Goal: Information Seeking & Learning: Learn about a topic

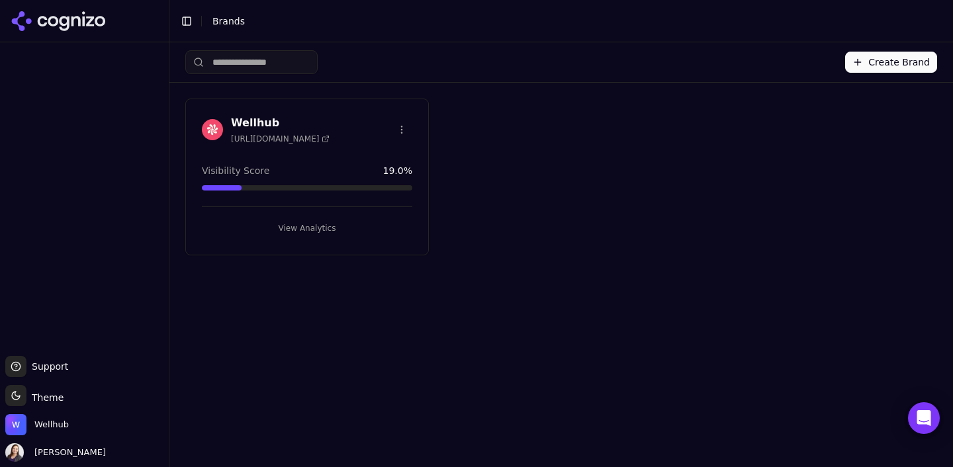
click at [317, 228] on button "View Analytics" at bounding box center [307, 228] width 210 height 21
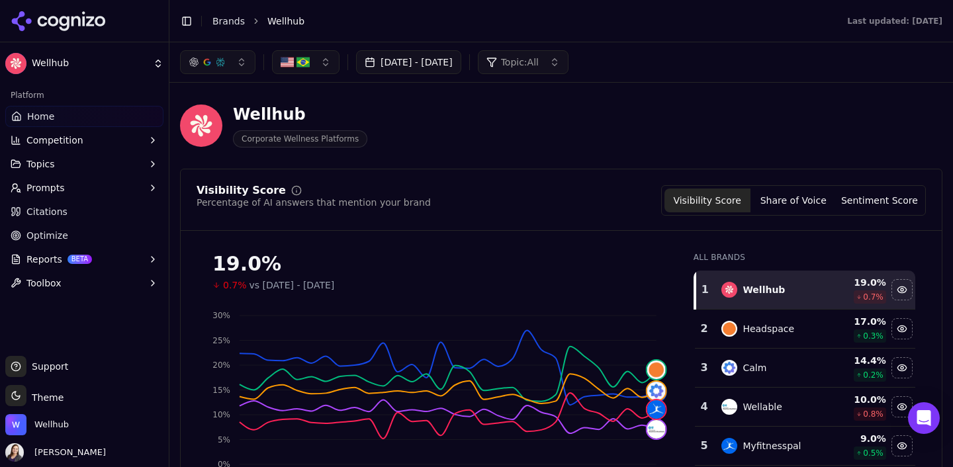
click at [300, 60] on img "button" at bounding box center [303, 62] width 13 height 13
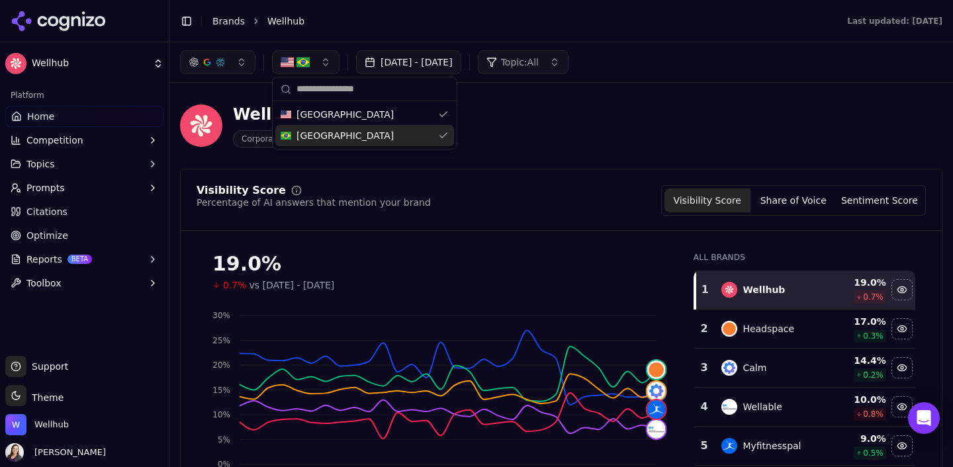
click at [334, 136] on div "Brazil" at bounding box center [364, 135] width 179 height 21
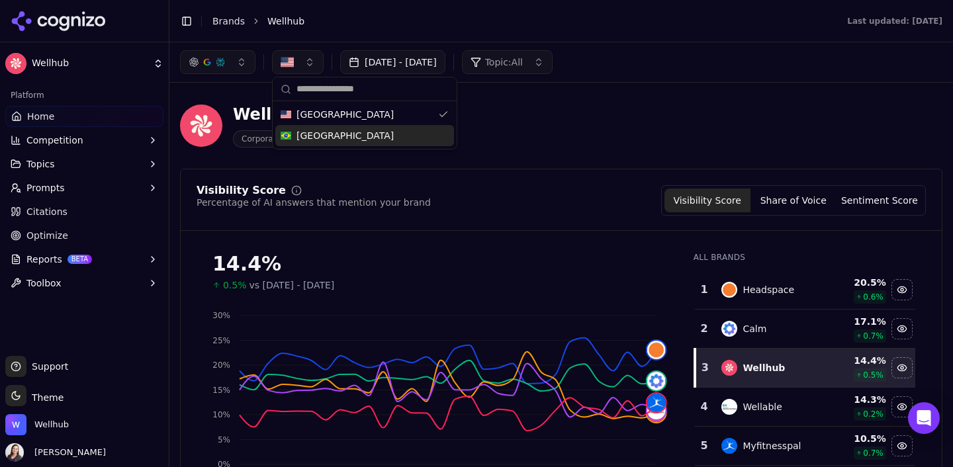
click at [385, 64] on button "Aug 24, 2025 - Sep 23, 2025" at bounding box center [392, 62] width 105 height 24
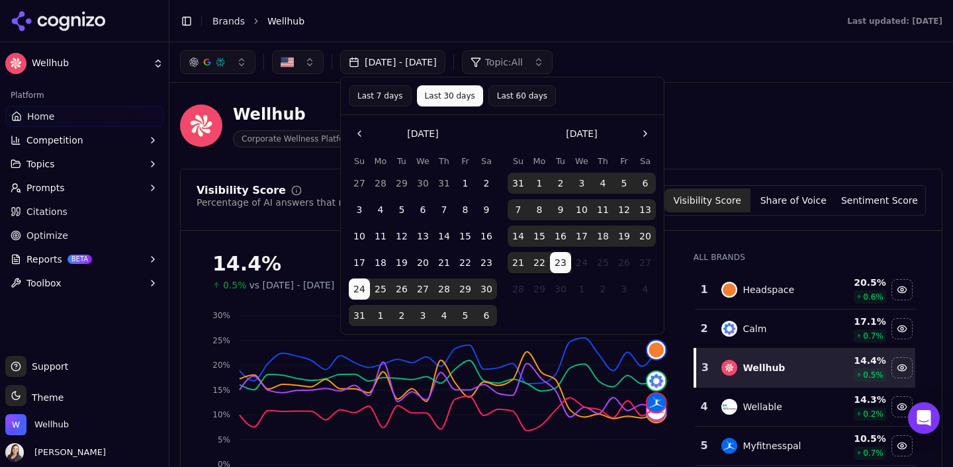
click at [539, 184] on button "1" at bounding box center [539, 183] width 21 height 21
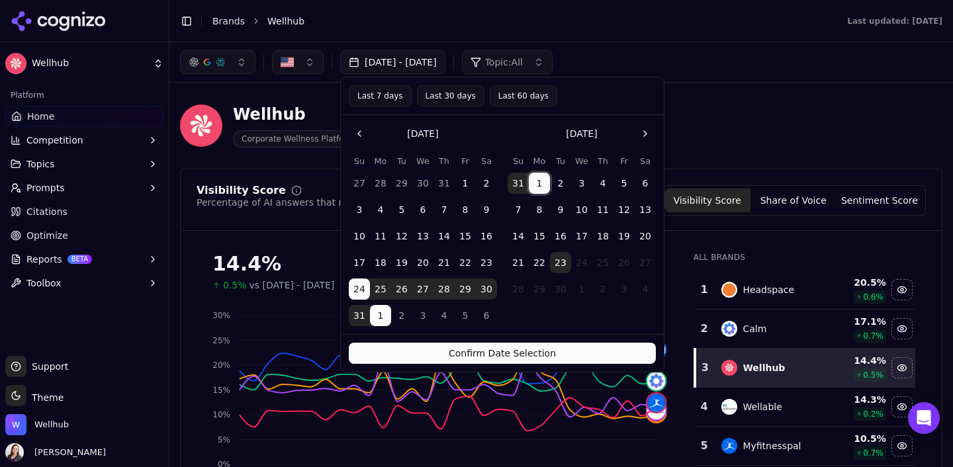
click at [564, 261] on button "23" at bounding box center [560, 262] width 21 height 21
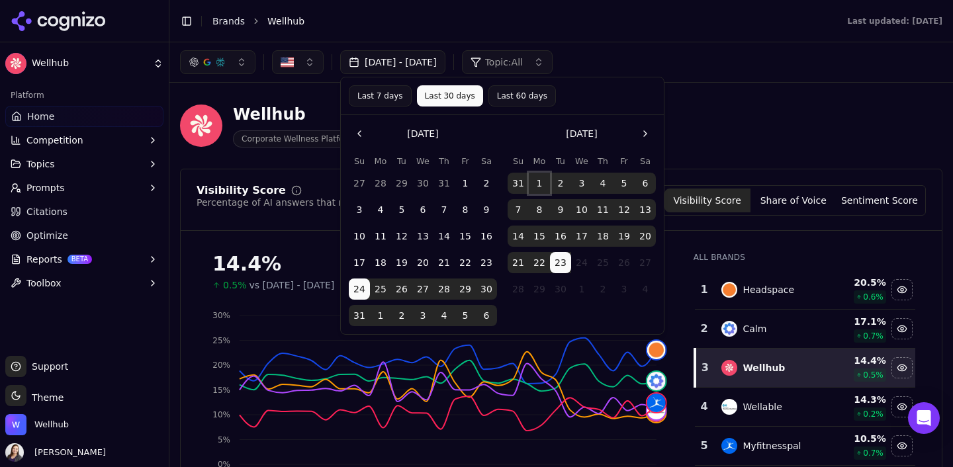
click at [543, 181] on button "1" at bounding box center [539, 183] width 21 height 21
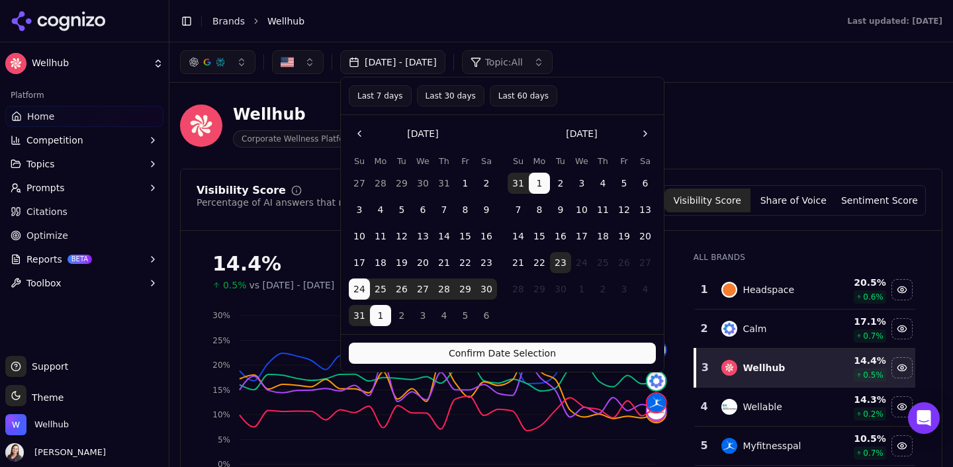
click at [456, 96] on button "Last 30 days" at bounding box center [451, 95] width 68 height 21
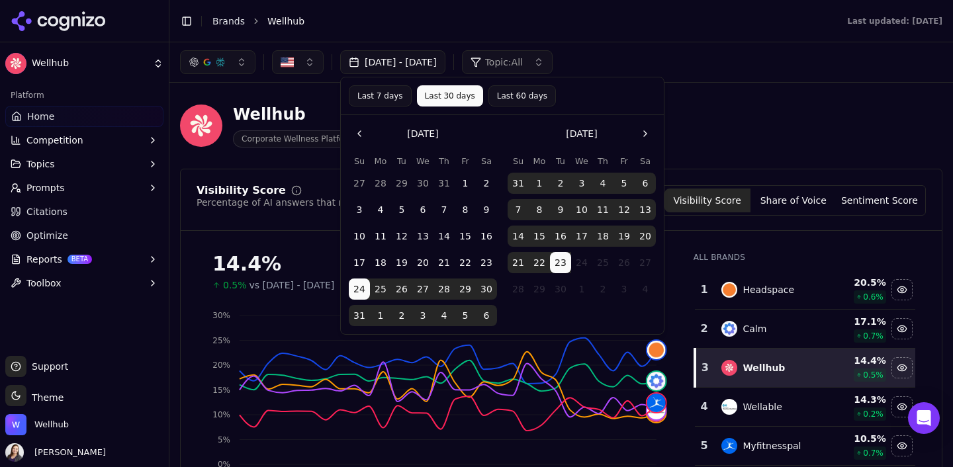
click at [523, 64] on span "Topic: All" at bounding box center [504, 62] width 38 height 13
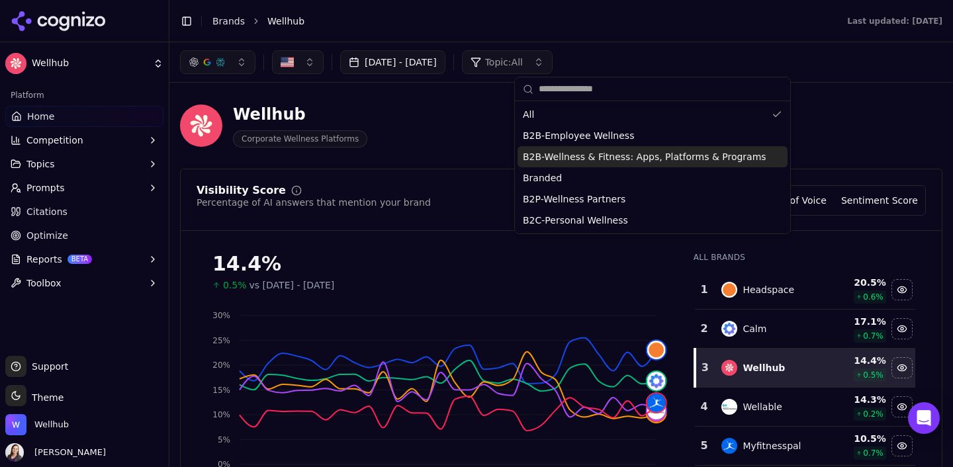
click at [564, 164] on div "B2B-Wellness & Fitness: Apps, Platforms & Programs" at bounding box center [653, 156] width 270 height 21
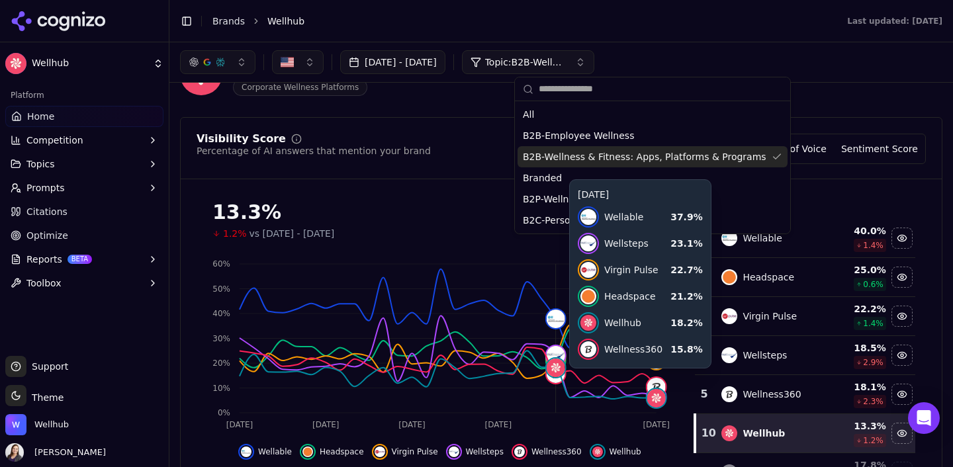
scroll to position [53, 0]
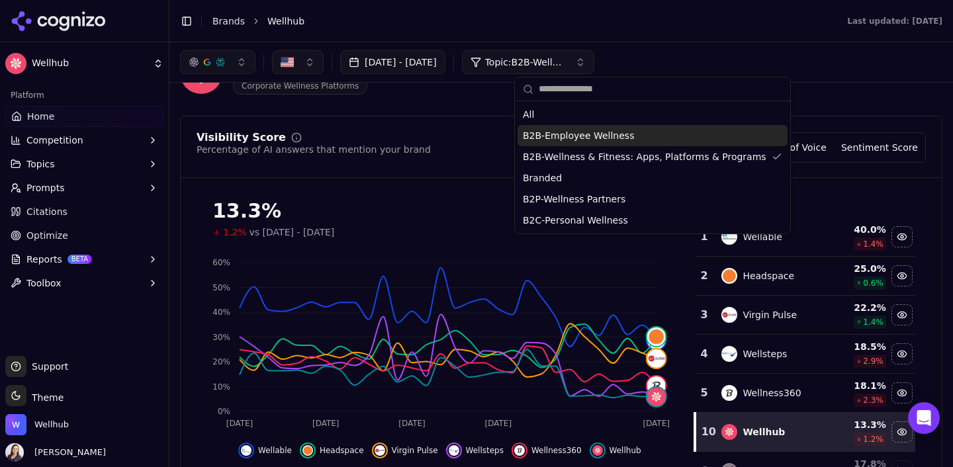
click at [540, 138] on span "B2B-Employee Wellness" at bounding box center [578, 135] width 111 height 13
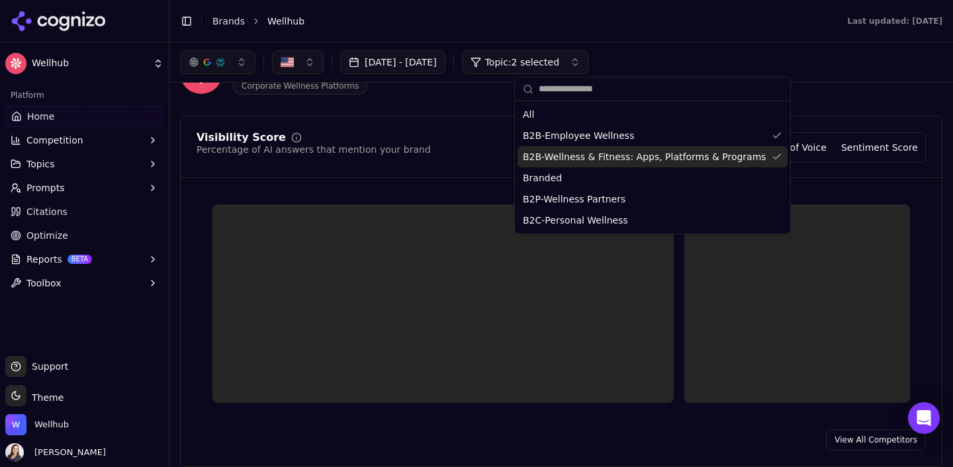
click at [555, 156] on span "B2B-Wellness & Fitness: Apps, Platforms & Programs" at bounding box center [645, 156] width 244 height 13
click at [536, 158] on span "B2B-Wellness & Fitness: Apps, Platforms & Programs" at bounding box center [645, 156] width 244 height 13
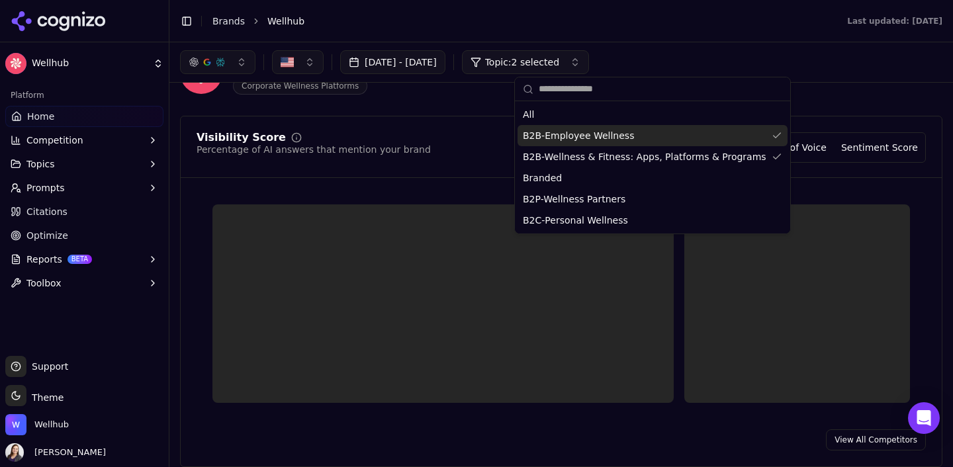
click at [553, 136] on span "B2B-Employee Wellness" at bounding box center [578, 135] width 111 height 13
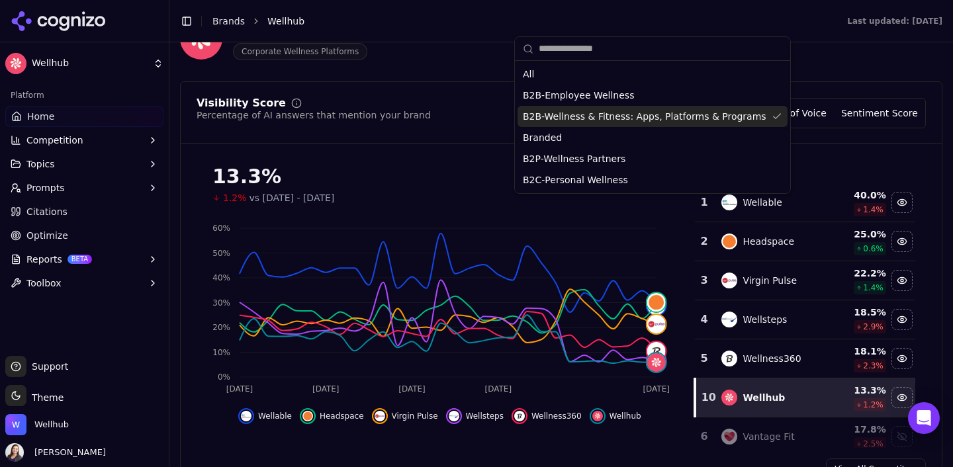
scroll to position [88, 0]
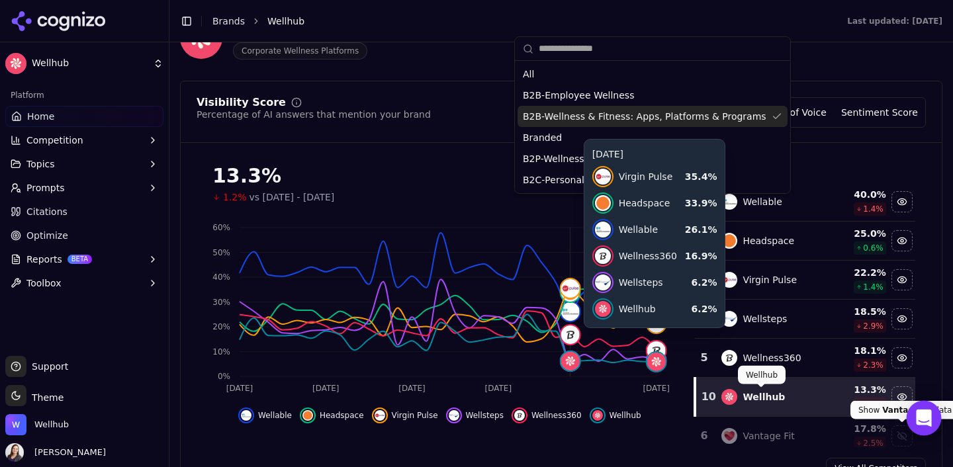
click at [929, 426] on div "Open Intercom Messenger" at bounding box center [924, 418] width 35 height 35
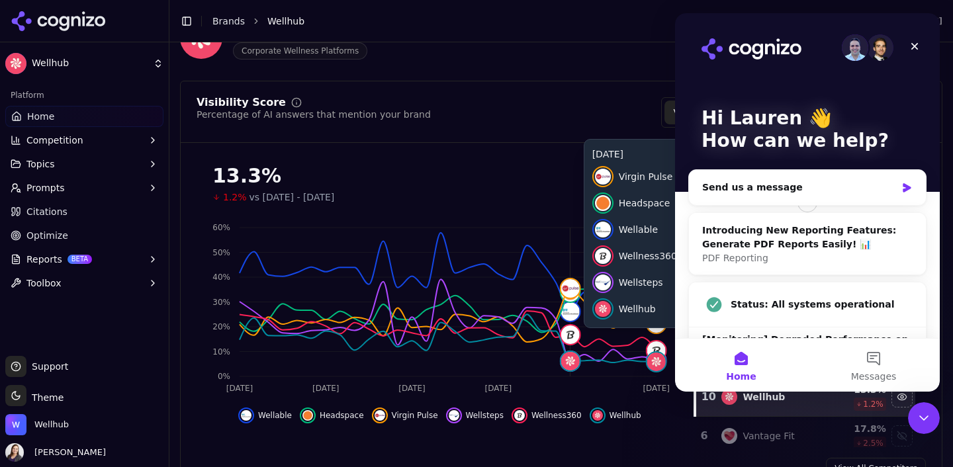
scroll to position [0, 0]
click at [902, 190] on icon "Intercom messenger" at bounding box center [906, 188] width 11 height 11
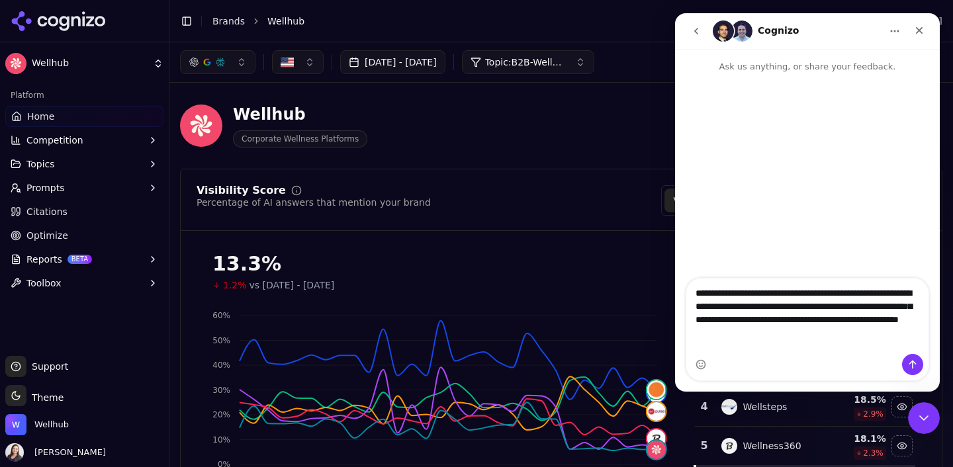
type textarea "**********"
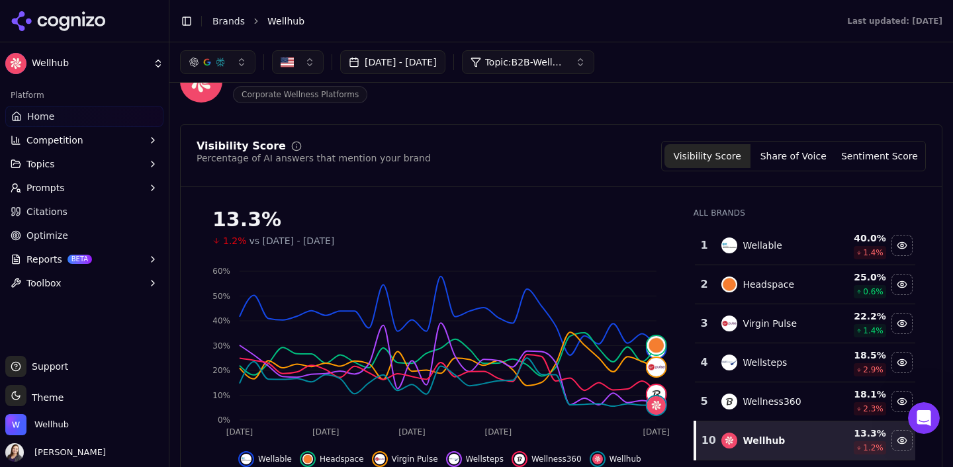
scroll to position [45, 0]
click at [41, 216] on span "Citations" at bounding box center [46, 211] width 41 height 13
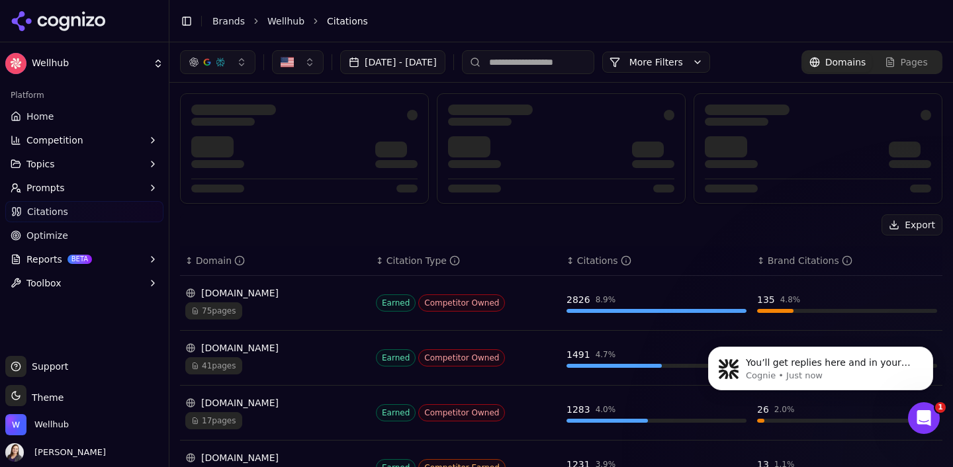
click at [54, 240] on span "Optimize" at bounding box center [47, 235] width 42 height 13
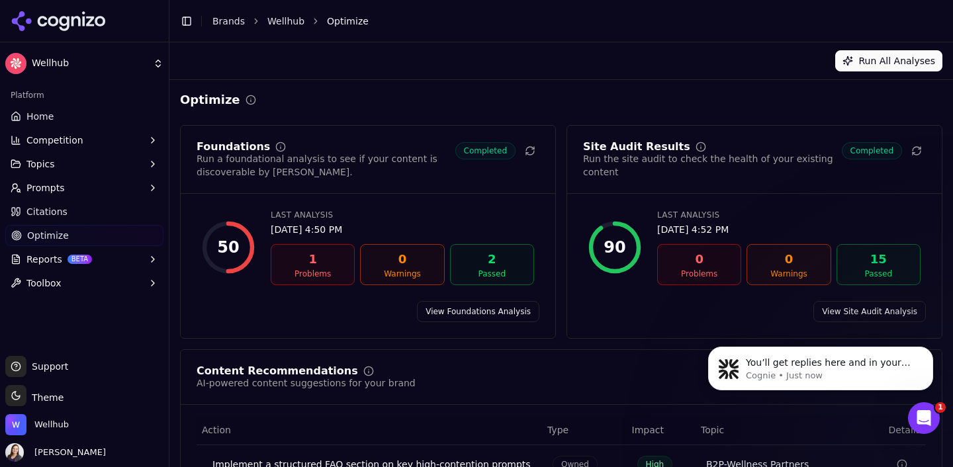
scroll to position [243, 0]
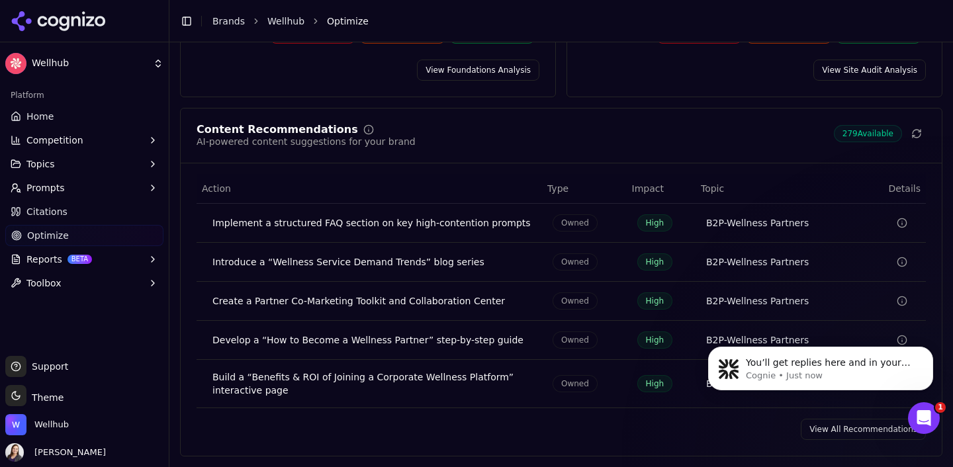
click at [830, 424] on body "You’ll get replies here and in your email: ✉️ lauren.turner@gympass.com Our usu…" at bounding box center [821, 375] width 254 height 102
click at [841, 434] on link "View All Recommendations" at bounding box center [863, 429] width 125 height 21
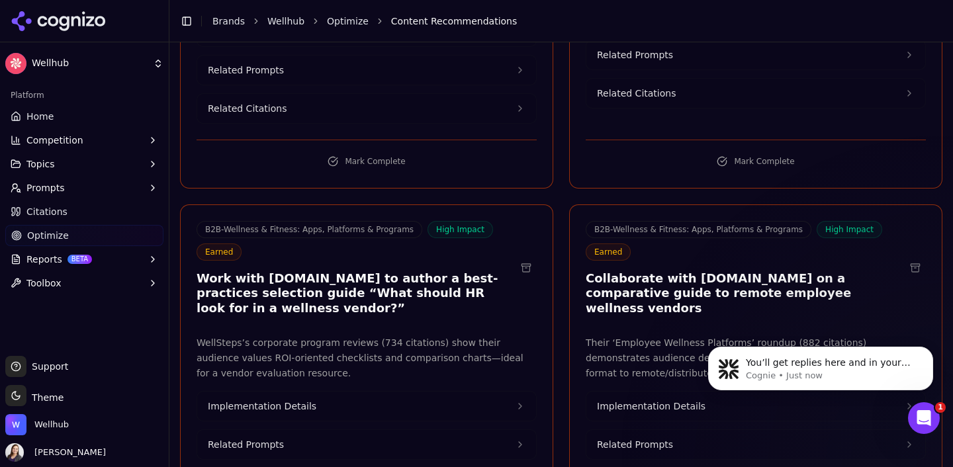
scroll to position [17662, 0]
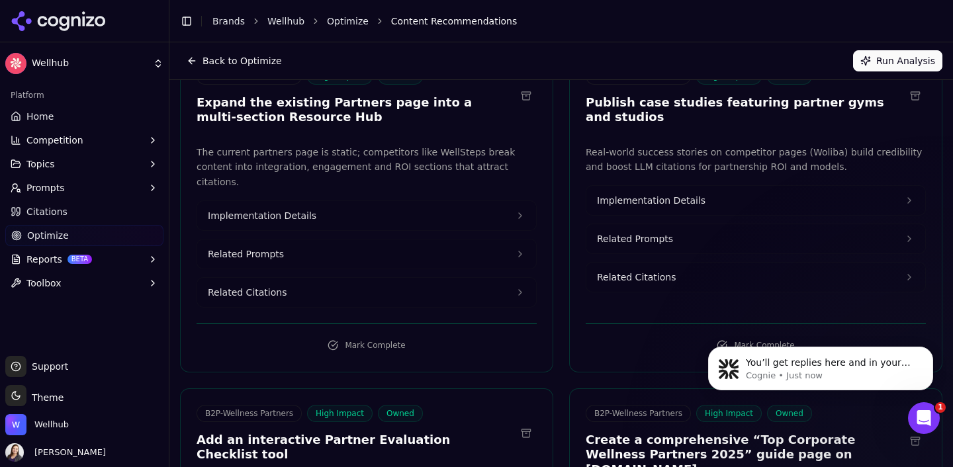
scroll to position [0, 0]
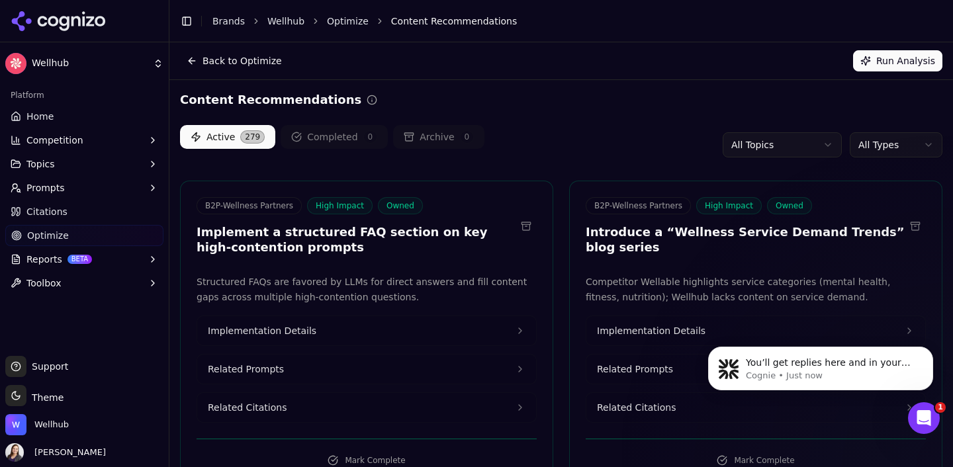
click at [747, 141] on html "Wellhub Platform Home Competition Topics Prompts Citations Optimize Reports BET…" at bounding box center [476, 233] width 953 height 467
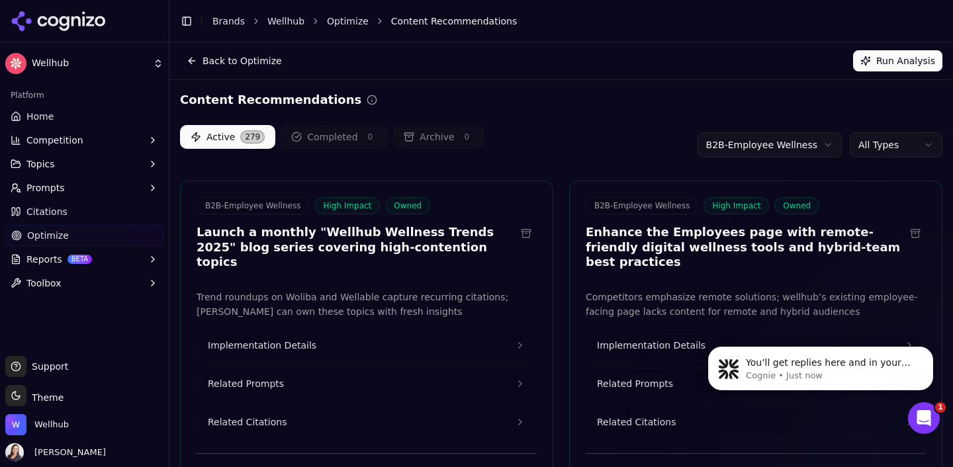
click at [774, 143] on html "Wellhub Platform Home Competition Topics Prompts Citations Optimize Reports BET…" at bounding box center [476, 233] width 953 height 467
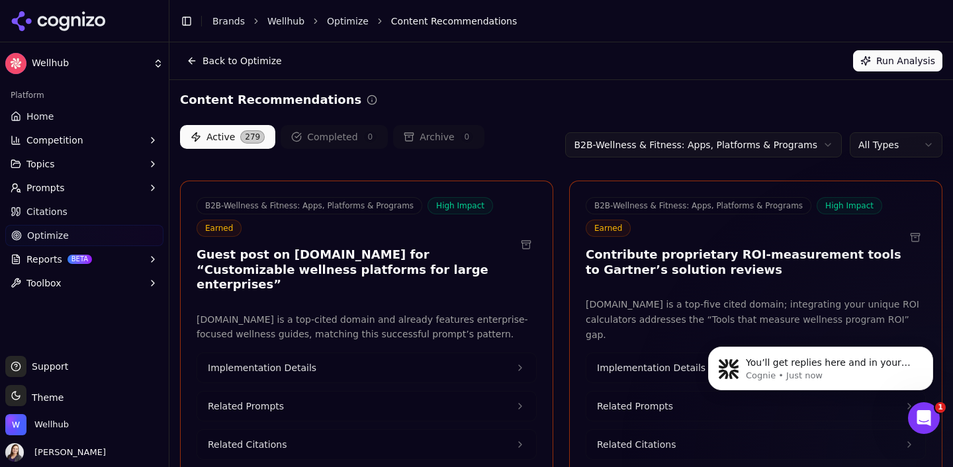
click at [749, 144] on html "Wellhub Platform Home Competition Topics Prompts Citations Optimize Reports BET…" at bounding box center [476, 233] width 953 height 467
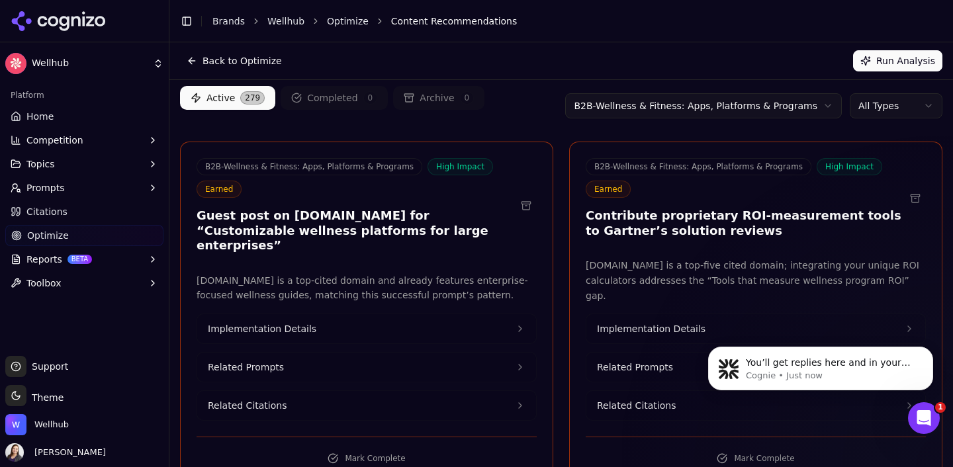
scroll to position [40, 0]
click at [877, 116] on html "Wellhub Platform Home Competition Topics Prompts Citations Optimize Reports BET…" at bounding box center [476, 233] width 953 height 467
click at [880, 100] on html "Wellhub Platform Home Competition Topics Prompts Citations Optimize Reports BET…" at bounding box center [476, 233] width 953 height 467
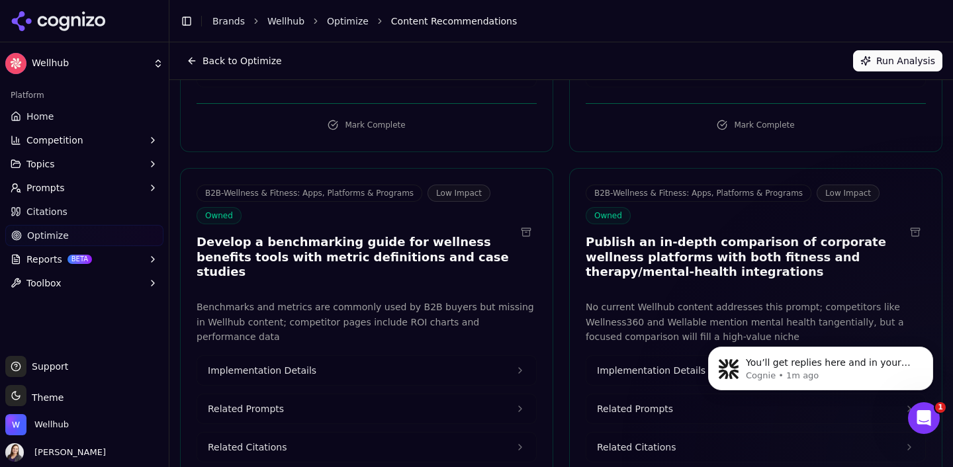
scroll to position [0, 0]
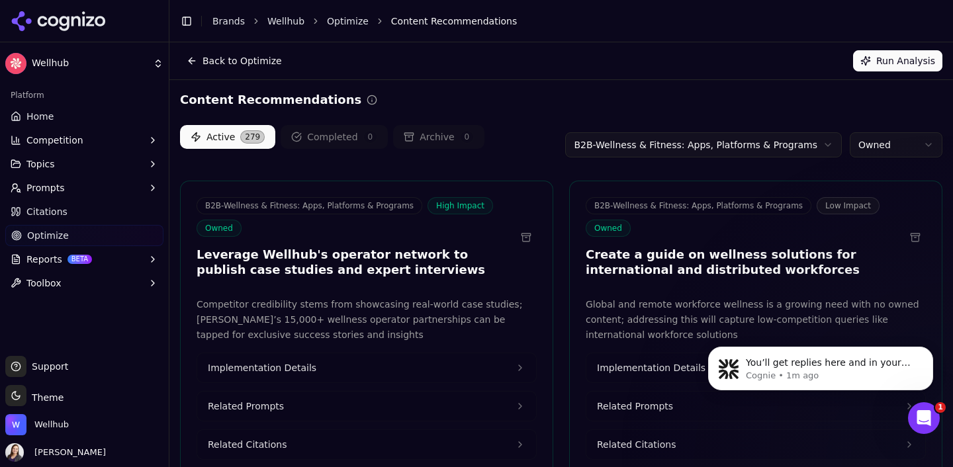
click at [710, 162] on div "Active 279 Completed 0 Archive 0 B2B-Wellness & Fitness: Apps, Platforms & Prog…" at bounding box center [561, 145] width 762 height 40
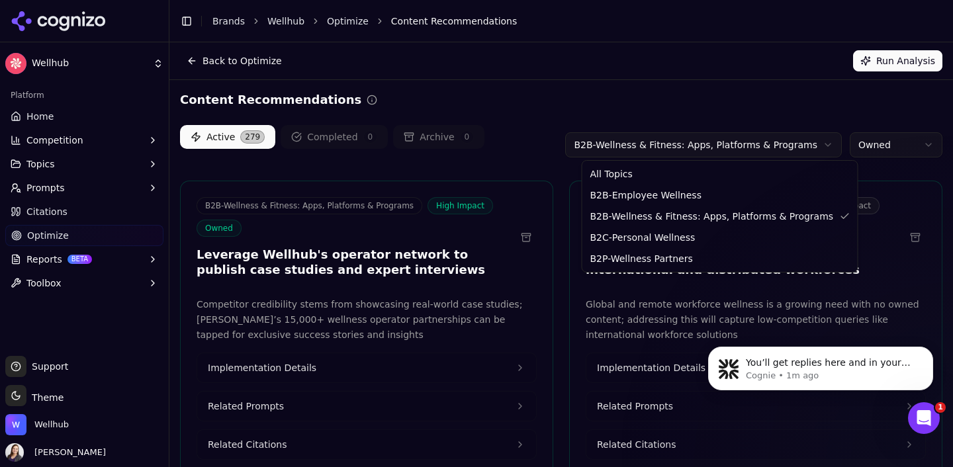
click at [710, 153] on html "Wellhub Platform Home Competition Topics Prompts Citations Optimize Reports BET…" at bounding box center [476, 233] width 953 height 467
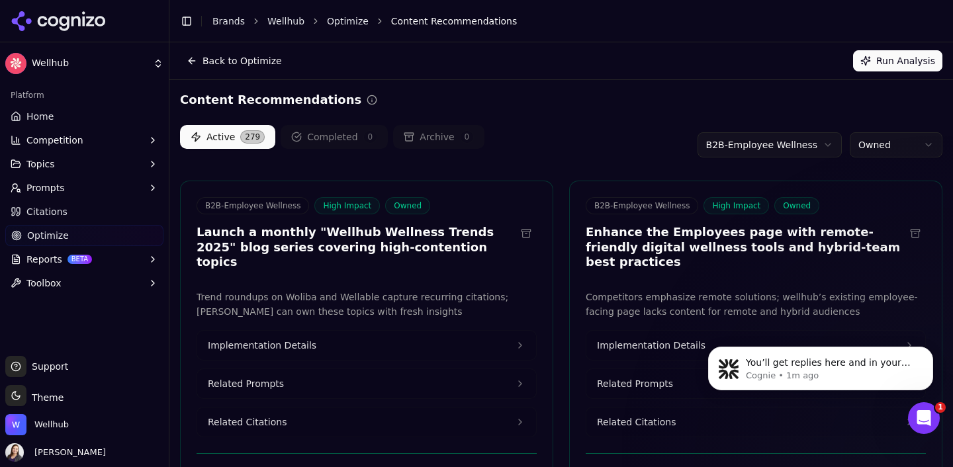
click at [725, 145] on html "Wellhub Platform Home Competition Topics Prompts Citations Optimize Reports BET…" at bounding box center [476, 233] width 953 height 467
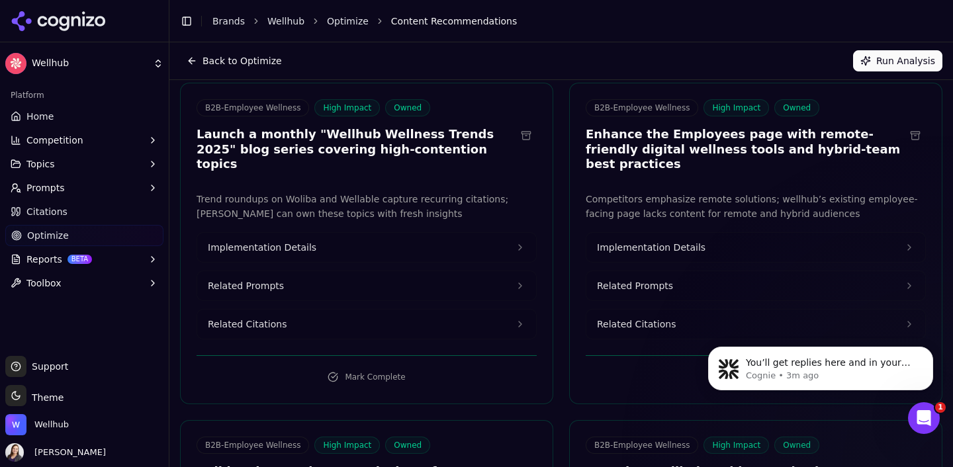
scroll to position [75, 0]
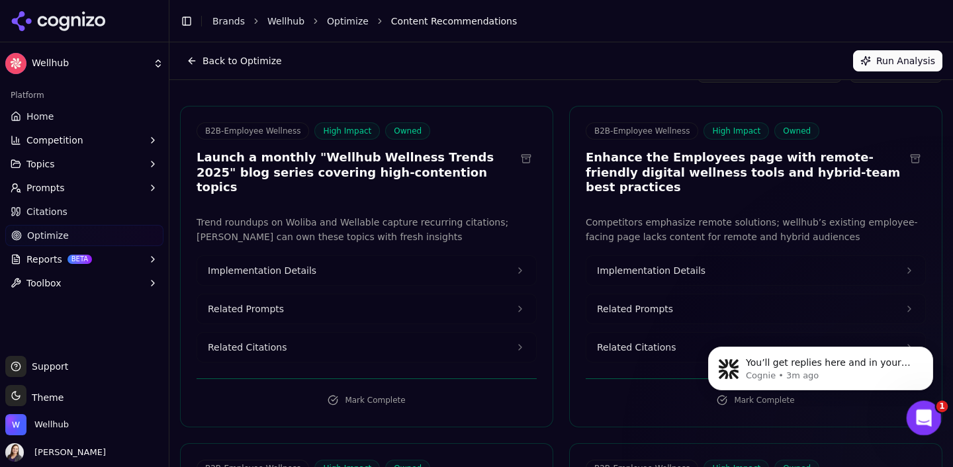
click at [928, 412] on icon "Open Intercom Messenger" at bounding box center [922, 417] width 22 height 22
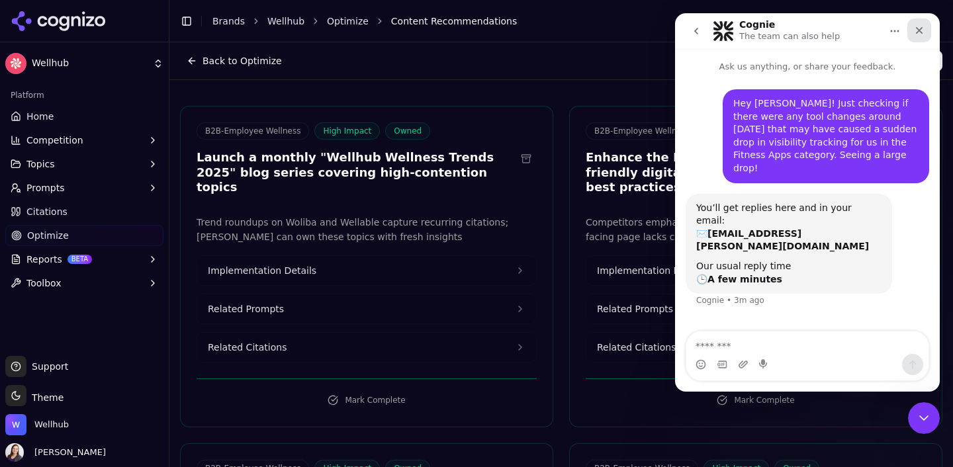
click at [922, 27] on icon "Close" at bounding box center [919, 30] width 7 height 7
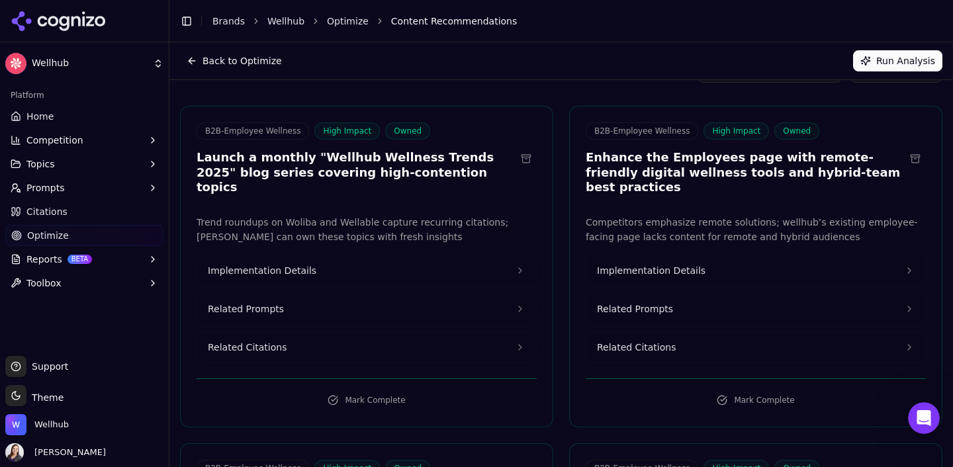
scroll to position [0, 0]
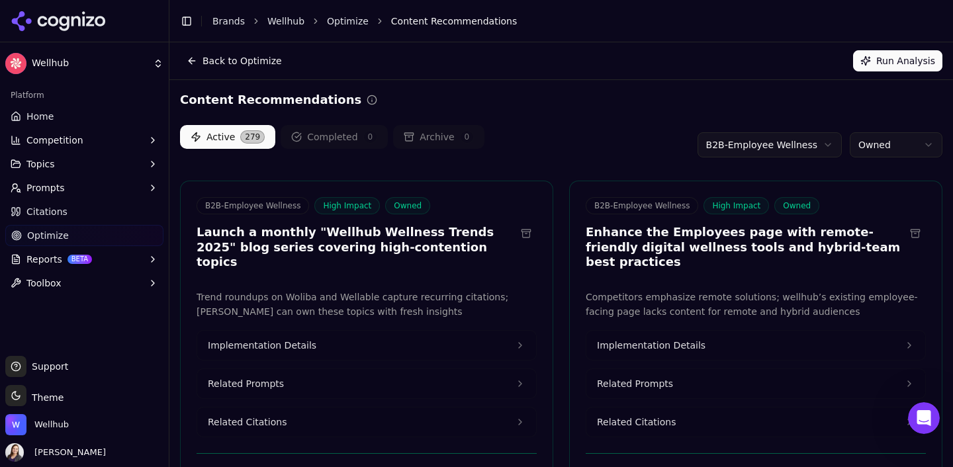
click at [871, 140] on html "Wellhub Platform Home Competition Topics Prompts Citations Optimize Reports BET…" at bounding box center [476, 233] width 953 height 467
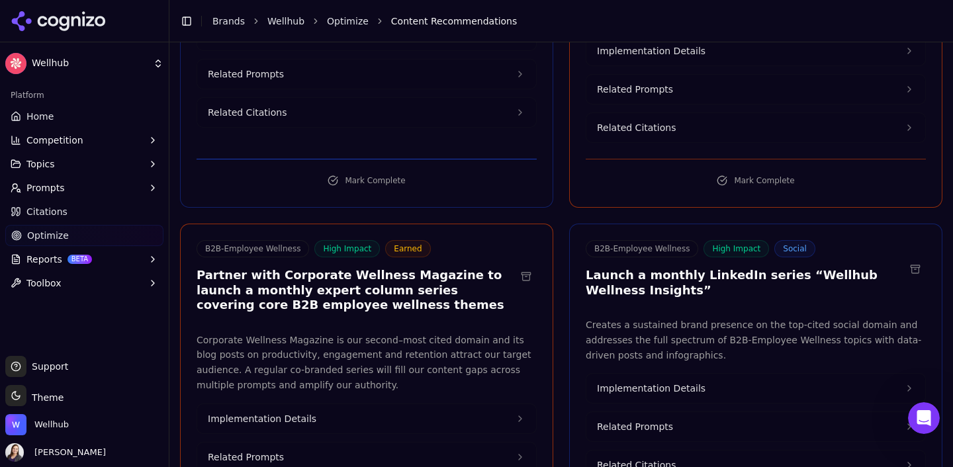
scroll to position [8887, 0]
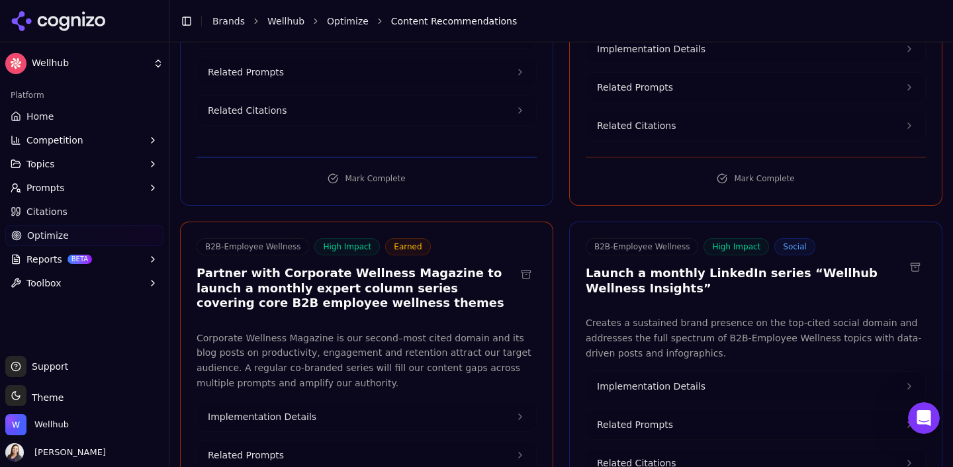
click at [688, 380] on span "Implementation Details" at bounding box center [651, 386] width 109 height 13
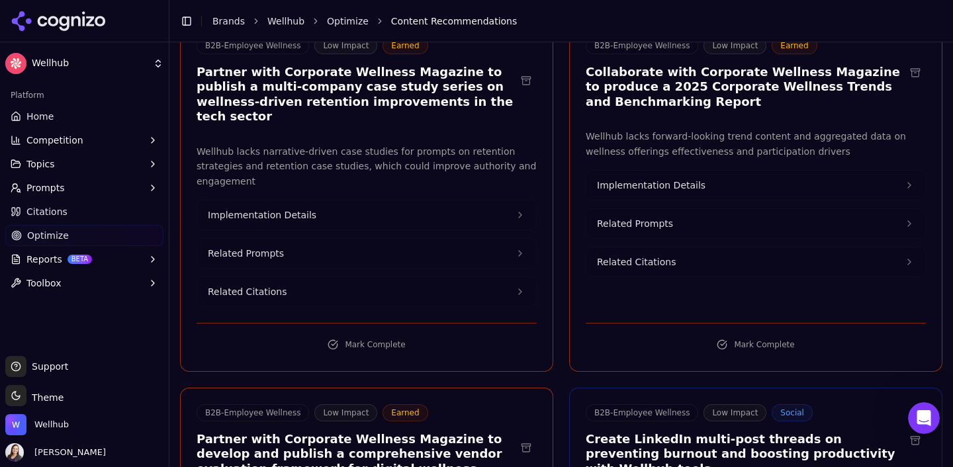
scroll to position [11956, 0]
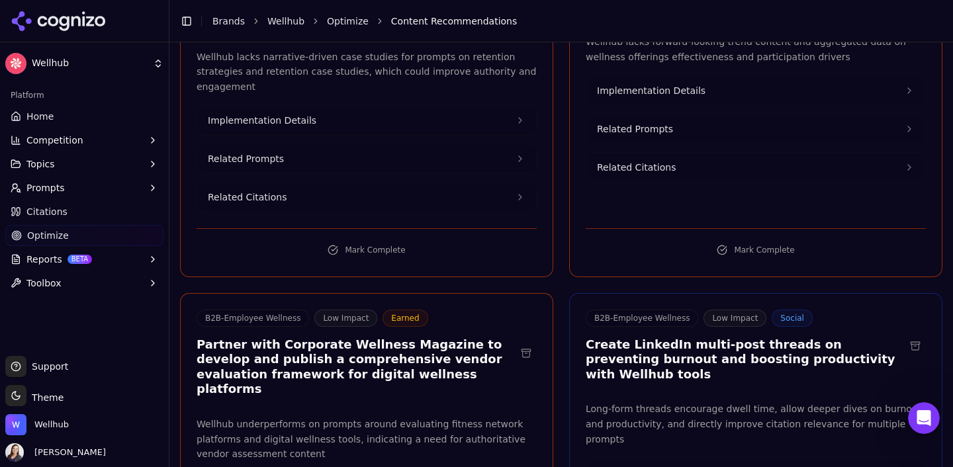
click at [586, 459] on button "Implementation Details" at bounding box center [755, 473] width 339 height 29
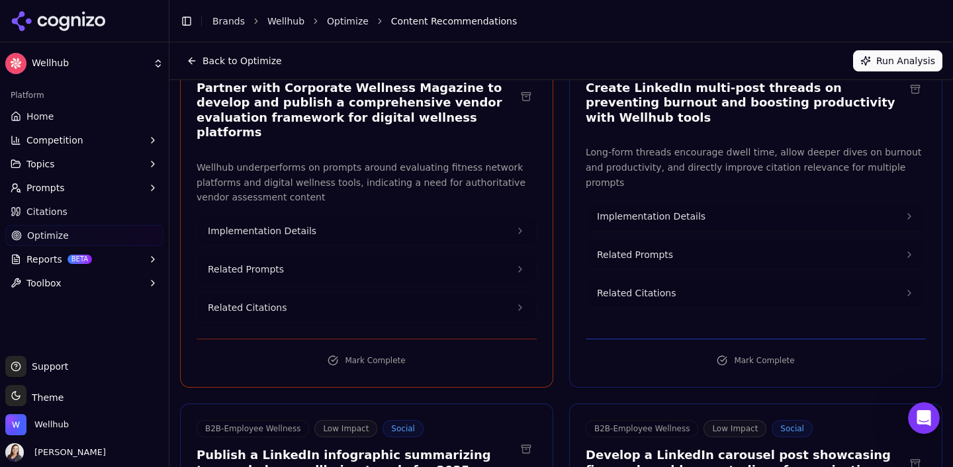
scroll to position [12266, 0]
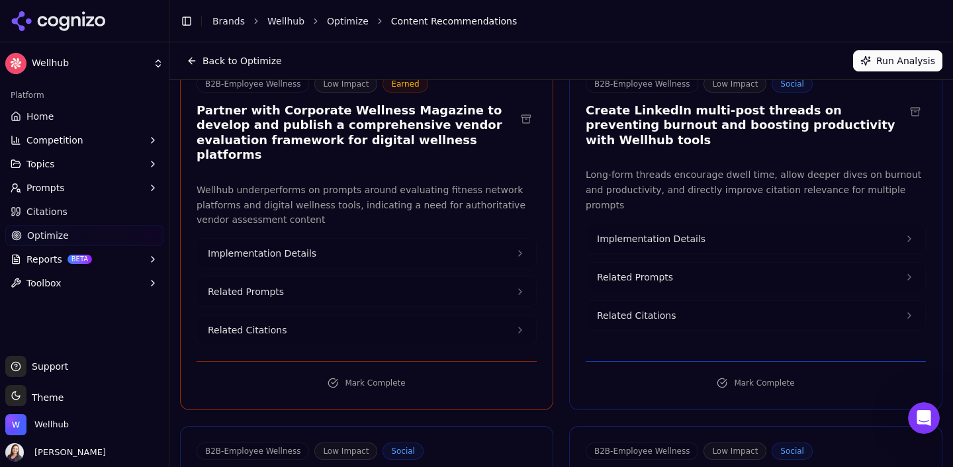
click at [586, 224] on button "Implementation Details" at bounding box center [755, 238] width 339 height 29
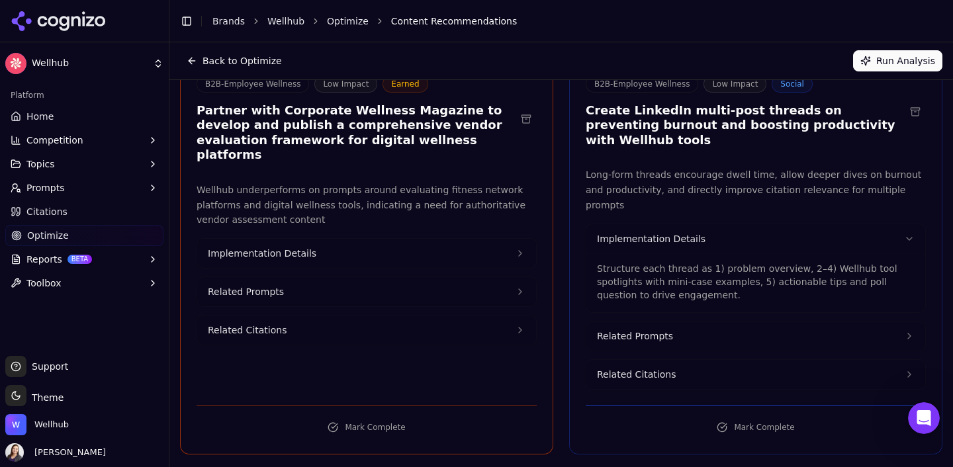
click at [586, 224] on button "Implementation Details" at bounding box center [755, 238] width 339 height 29
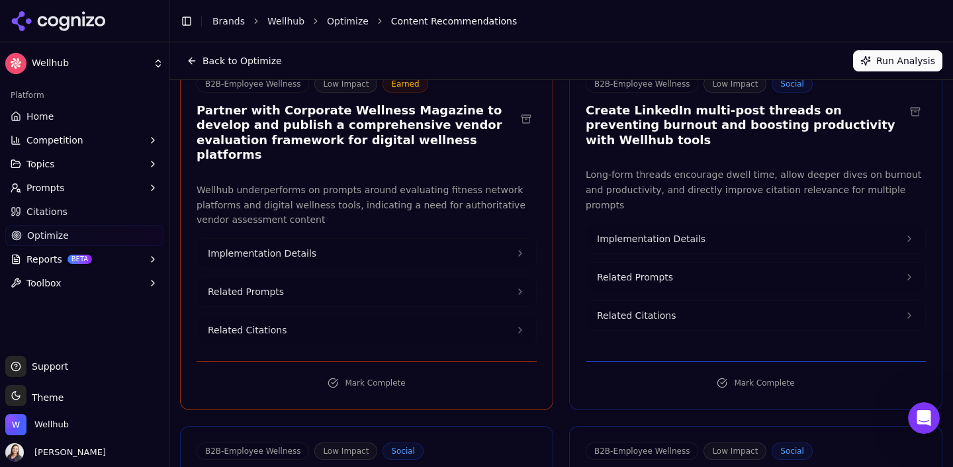
click at [586, 224] on button "Implementation Details" at bounding box center [755, 238] width 339 height 29
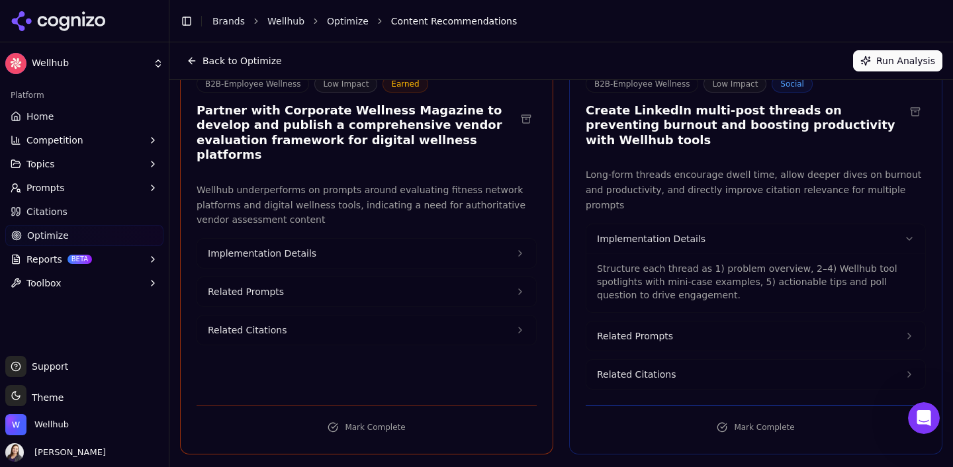
click at [586, 224] on button "Implementation Details" at bounding box center [755, 238] width 339 height 29
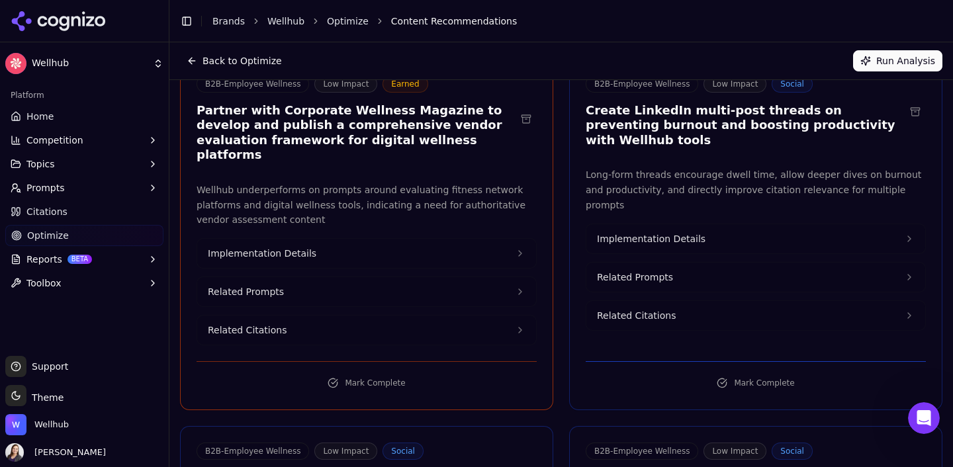
click at [586, 224] on button "Implementation Details" at bounding box center [755, 238] width 339 height 29
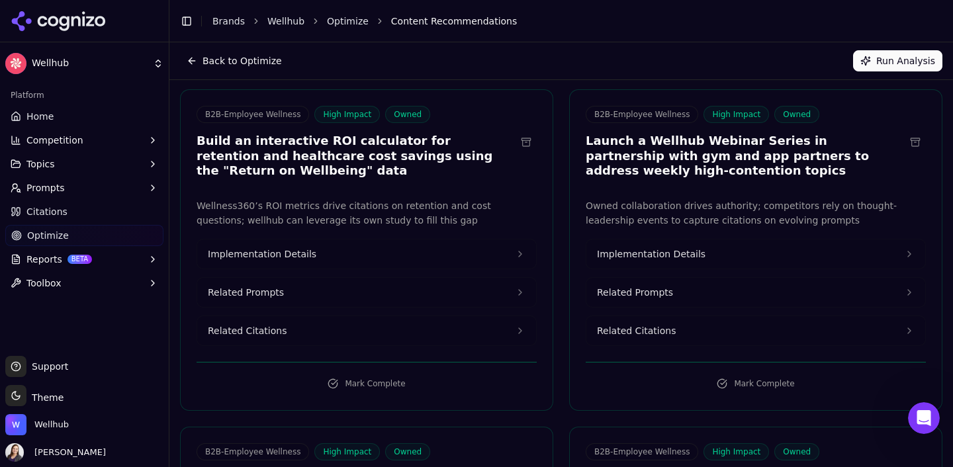
scroll to position [0, 0]
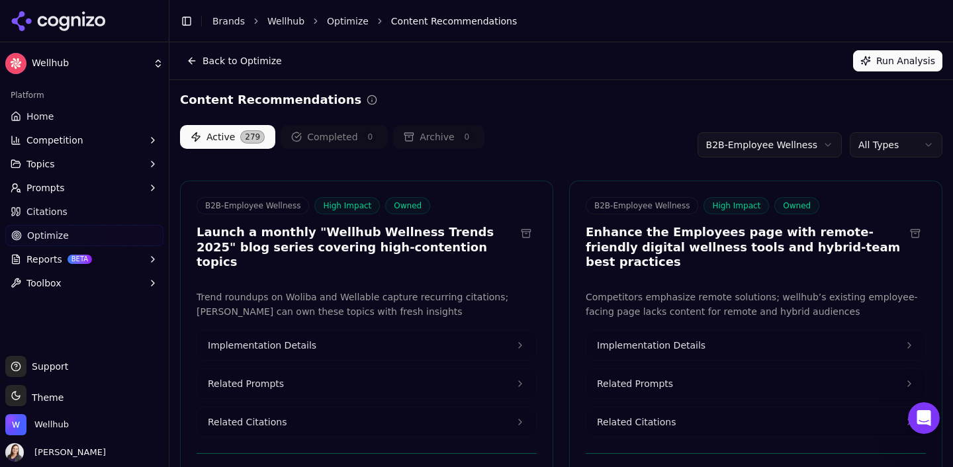
click at [727, 139] on html "Wellhub Platform Home Competition Topics Prompts Citations Optimize Reports BET…" at bounding box center [476, 233] width 953 height 467
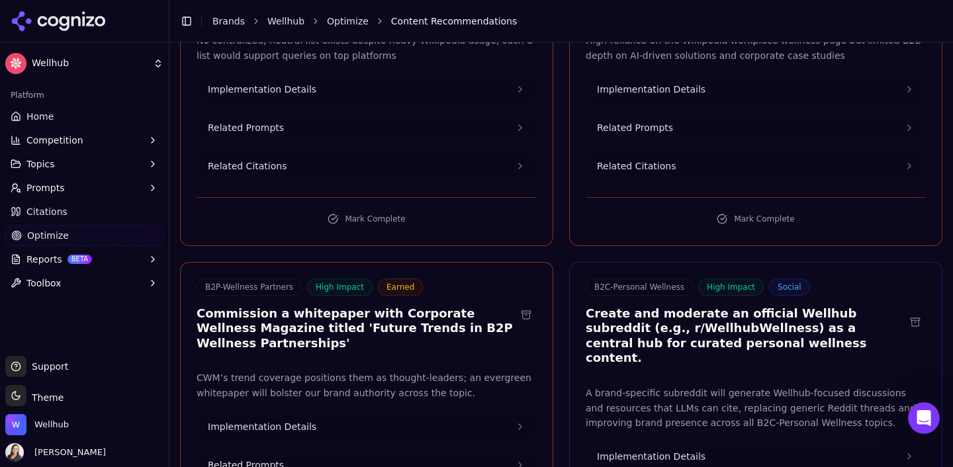
scroll to position [31167, 0]
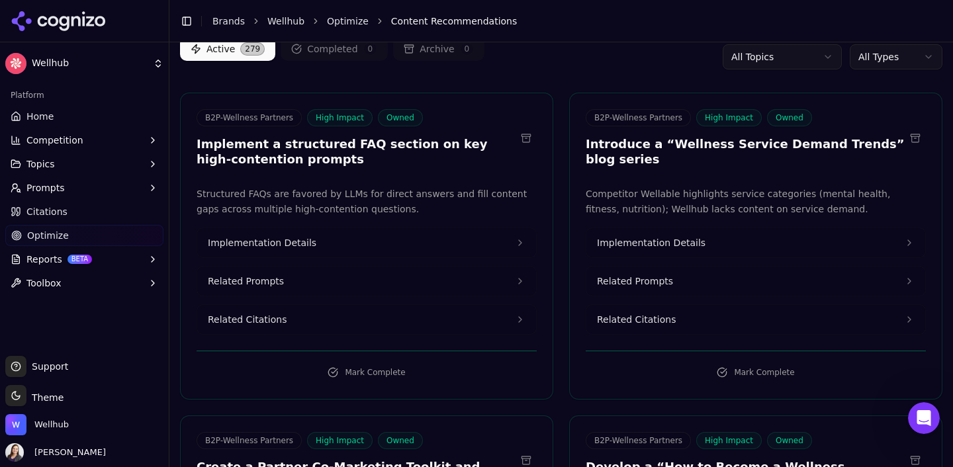
scroll to position [89, 0]
click at [337, 238] on button "Implementation Details" at bounding box center [366, 242] width 339 height 29
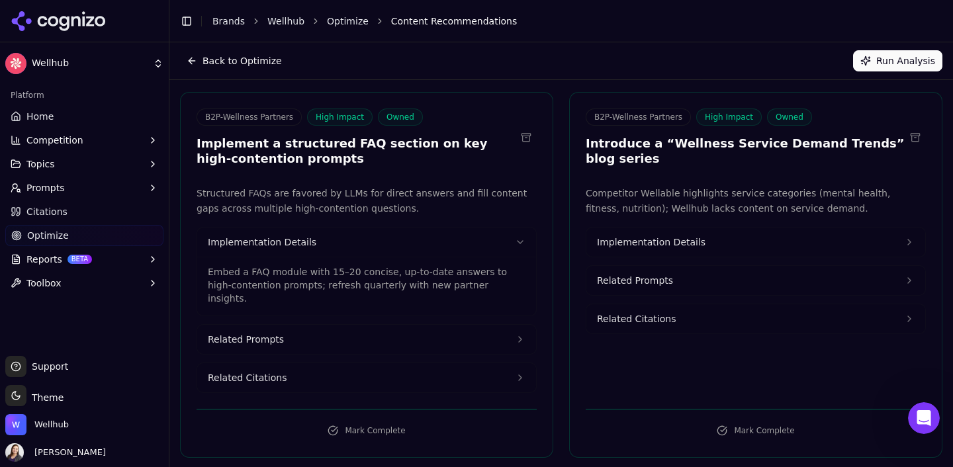
scroll to position [0, 0]
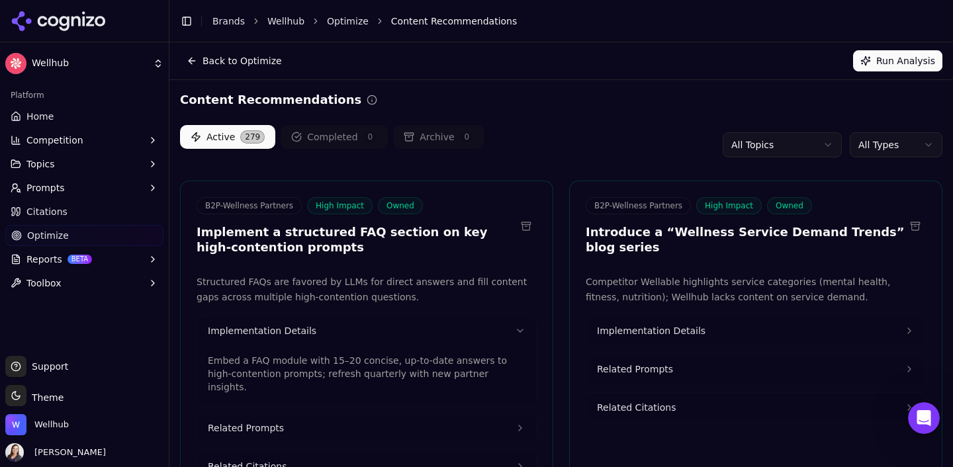
click at [775, 148] on html "Wellhub Platform Home Competition Topics Prompts Citations Optimize Reports BET…" at bounding box center [476, 233] width 953 height 467
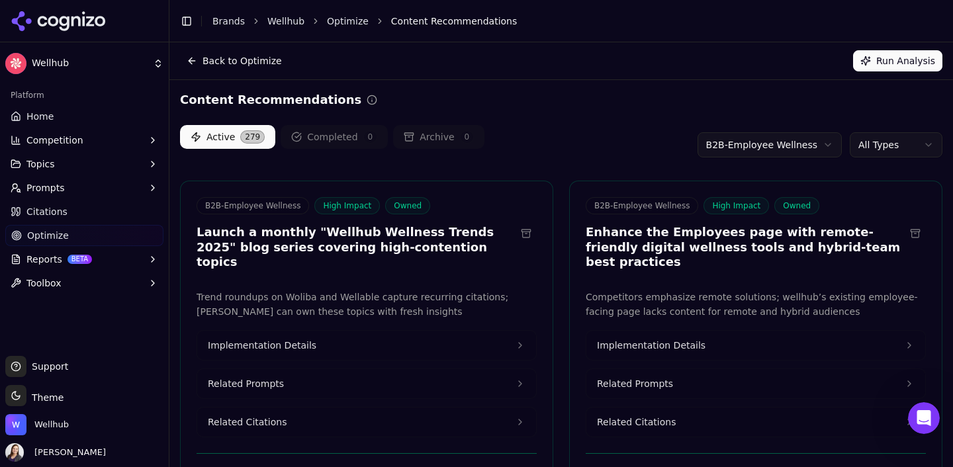
click at [876, 140] on html "Wellhub Platform Home Competition Topics Prompts Citations Optimize Reports BET…" at bounding box center [476, 233] width 953 height 467
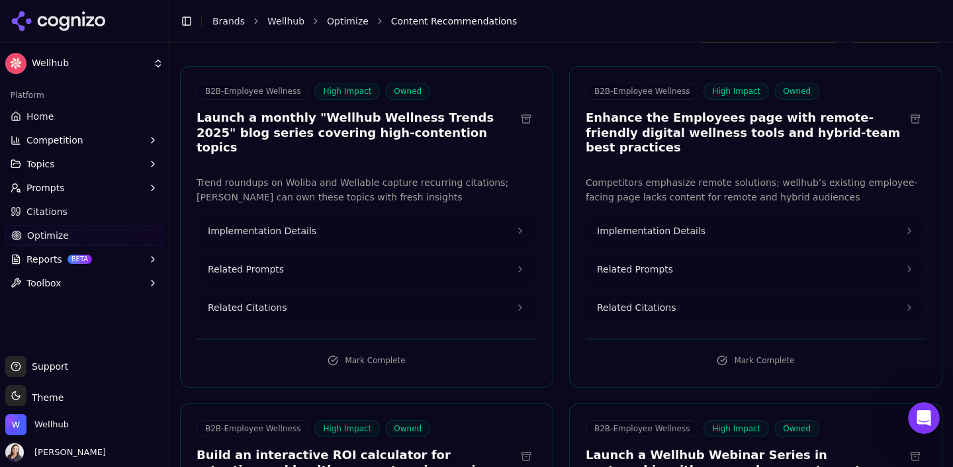
scroll to position [118, 0]
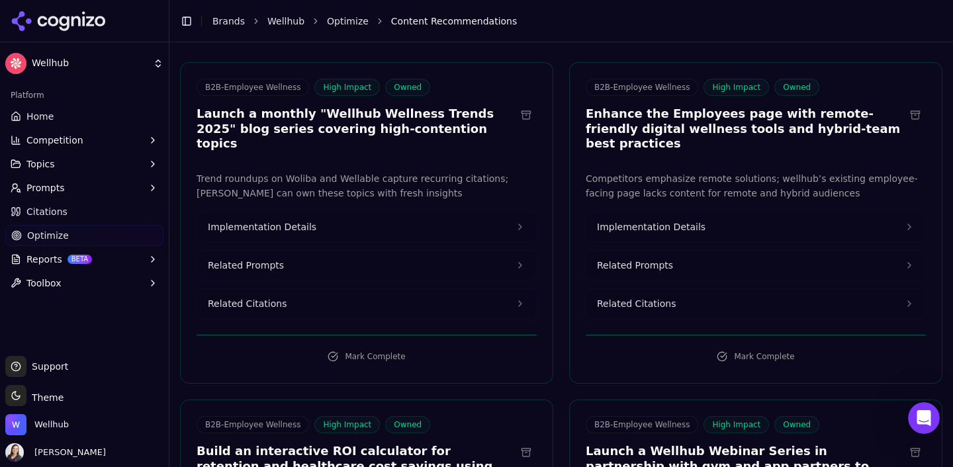
click at [393, 212] on button "Implementation Details" at bounding box center [366, 226] width 339 height 29
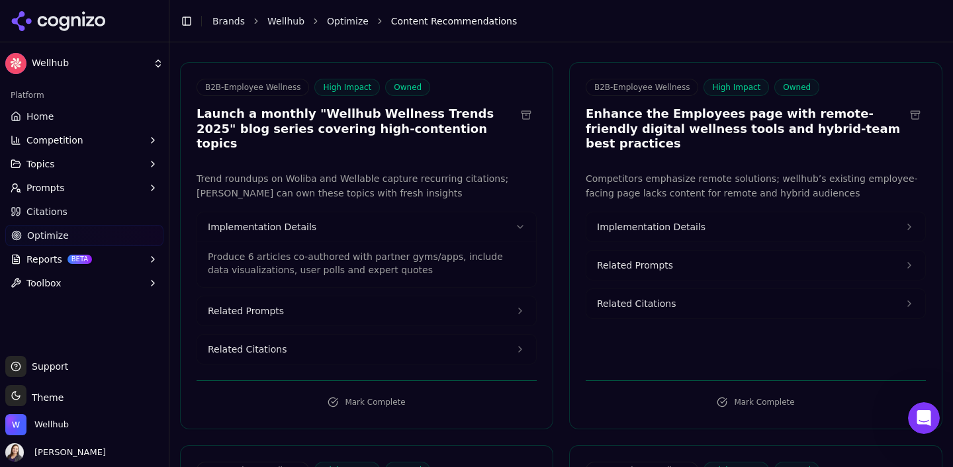
click at [645, 219] on button "Implementation Details" at bounding box center [755, 226] width 339 height 29
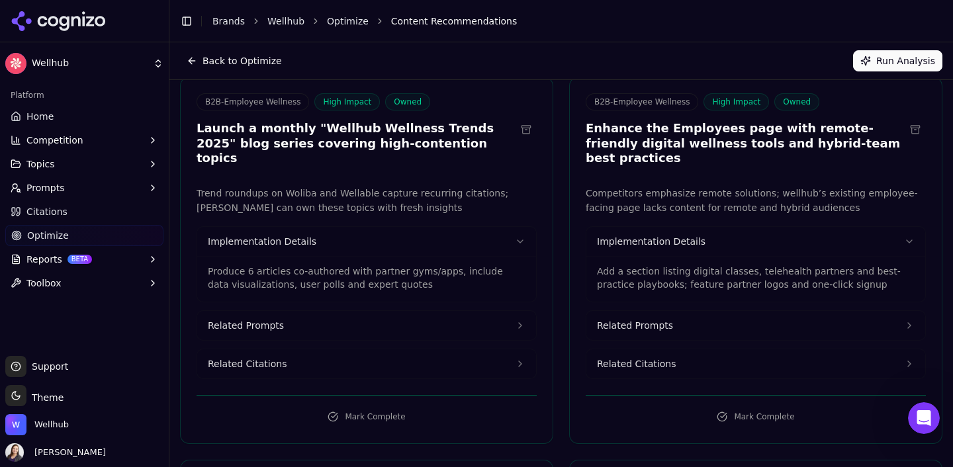
scroll to position [103, 0]
click at [330, 316] on button "Related Prompts" at bounding box center [366, 326] width 339 height 29
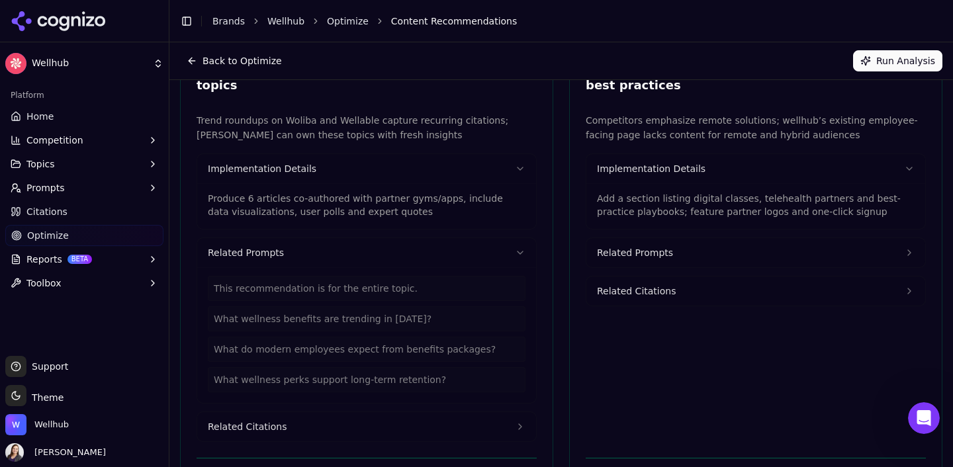
scroll to position [0, 0]
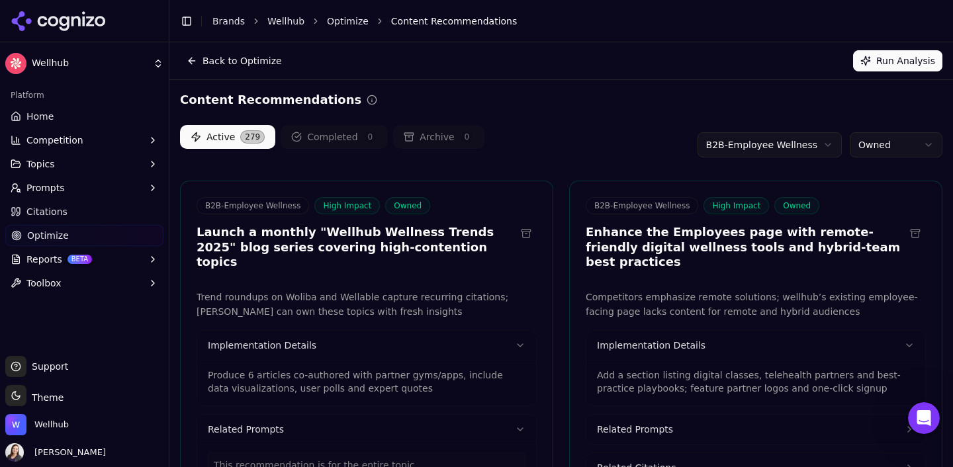
click at [699, 99] on div "Content Recommendations" at bounding box center [561, 100] width 762 height 19
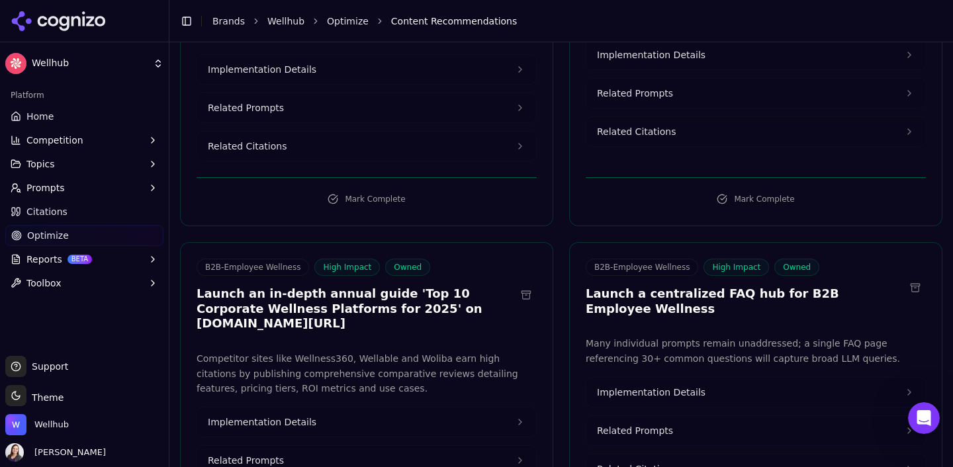
scroll to position [4099, 0]
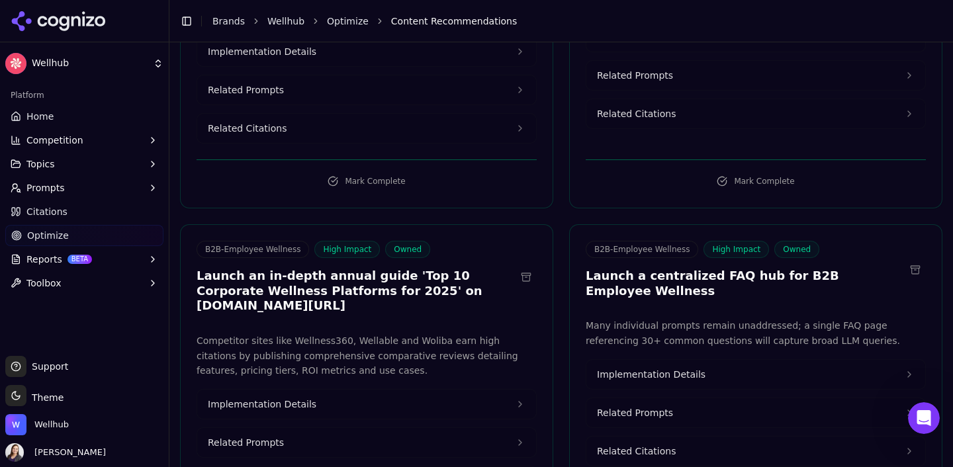
click at [686, 368] on span "Implementation Details" at bounding box center [651, 374] width 109 height 13
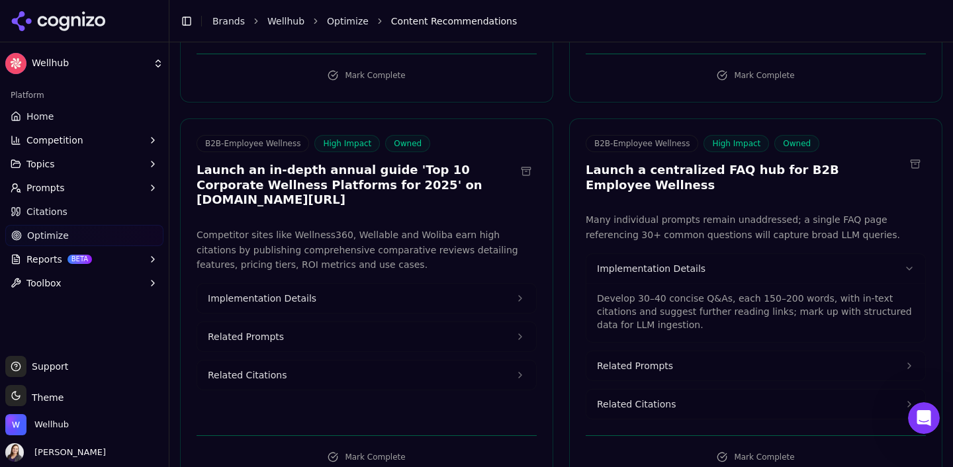
scroll to position [4214, 0]
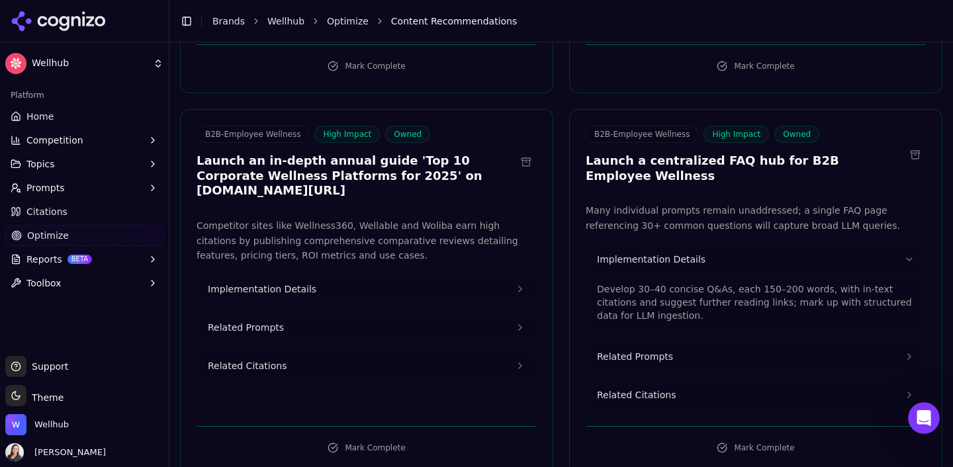
click at [756, 342] on button "Related Prompts" at bounding box center [755, 356] width 339 height 29
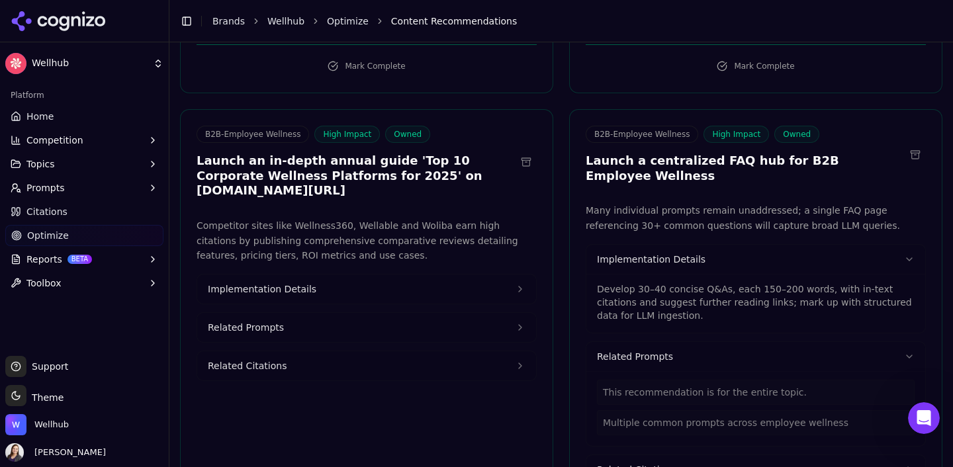
scroll to position [4229, 0]
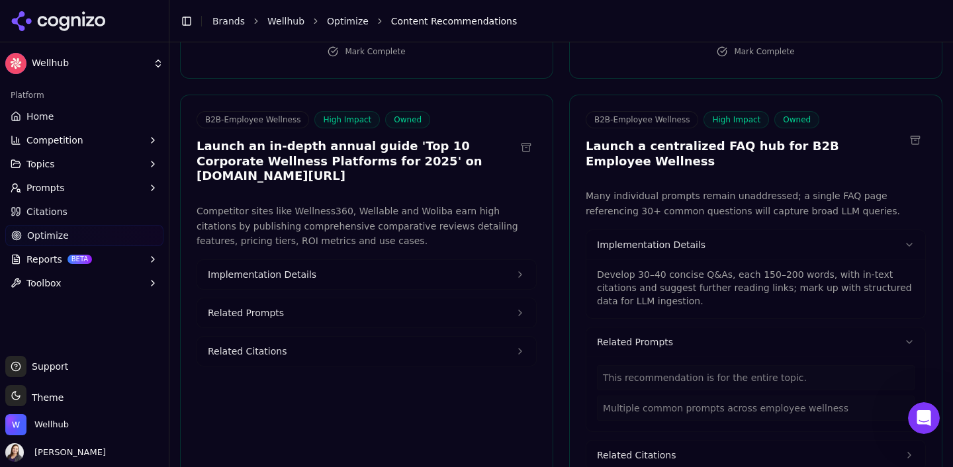
click at [684, 441] on button "Related Citations" at bounding box center [755, 455] width 339 height 29
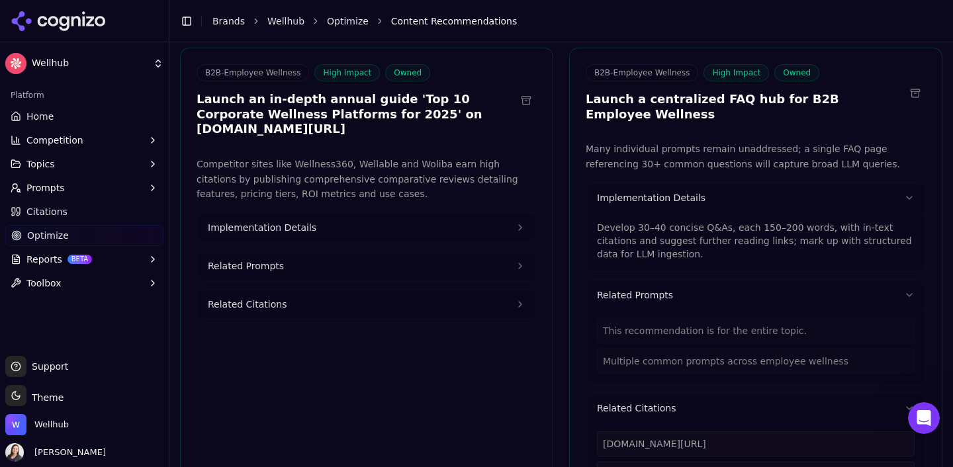
scroll to position [4291, 0]
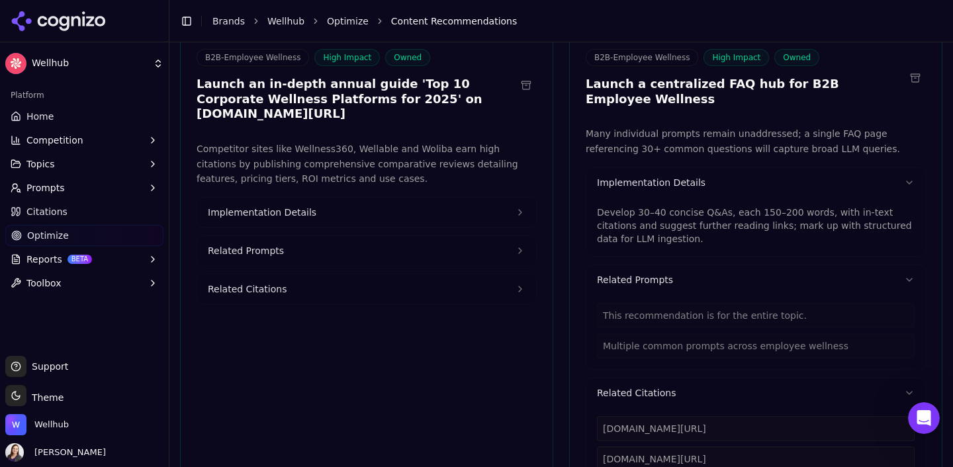
click at [406, 275] on button "Related Citations" at bounding box center [366, 289] width 339 height 29
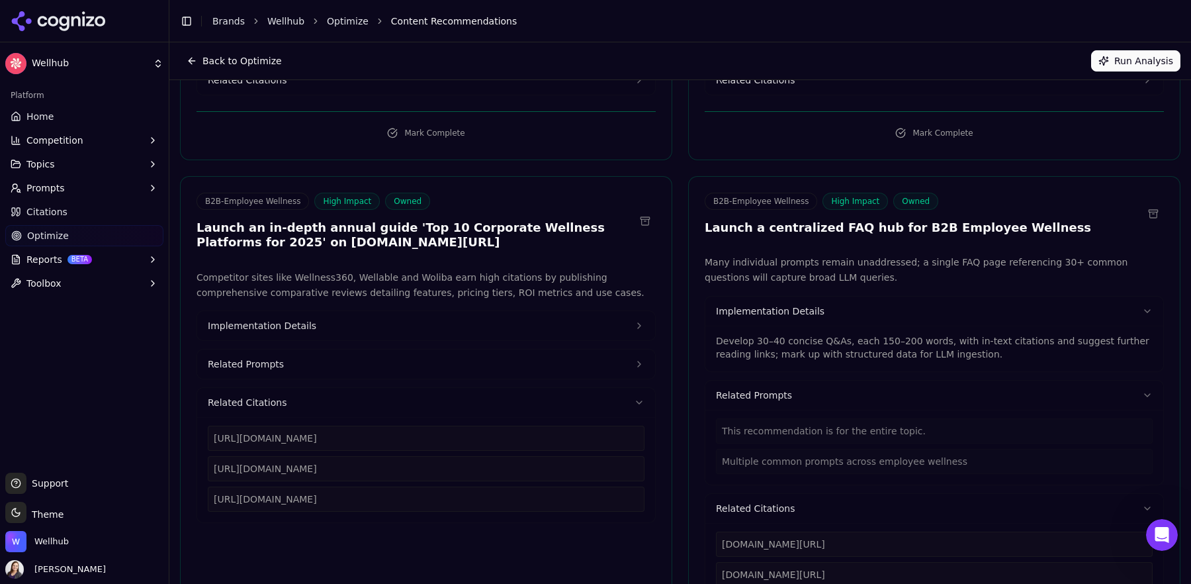
scroll to position [2595, 0]
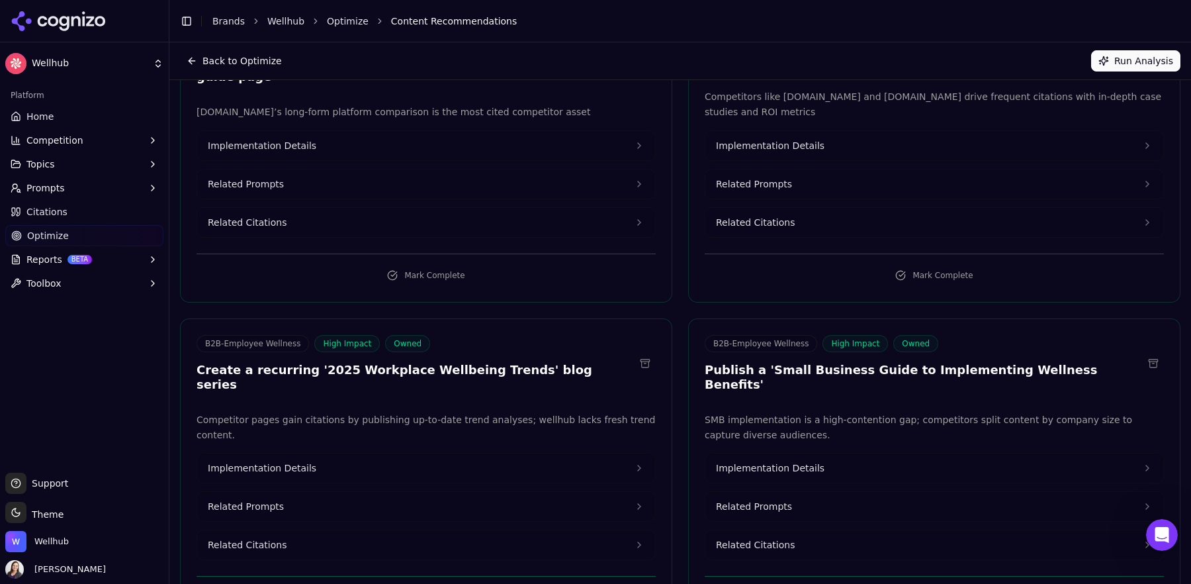
click at [815, 461] on span "Implementation Details" at bounding box center [770, 467] width 109 height 13
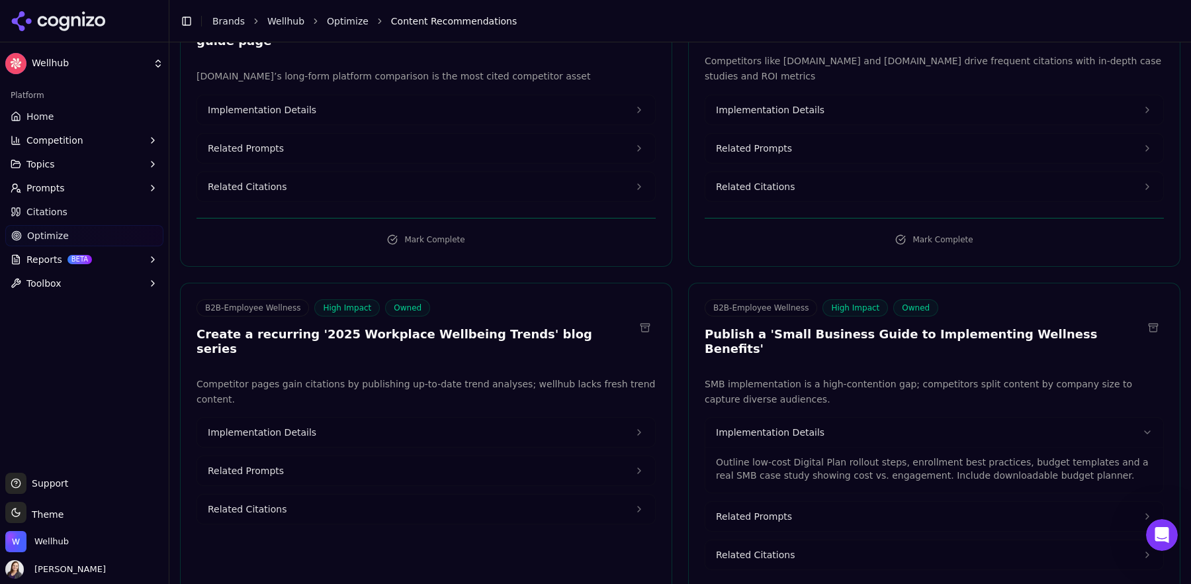
scroll to position [2632, 0]
click at [774, 467] on span "Related Prompts" at bounding box center [754, 515] width 76 height 13
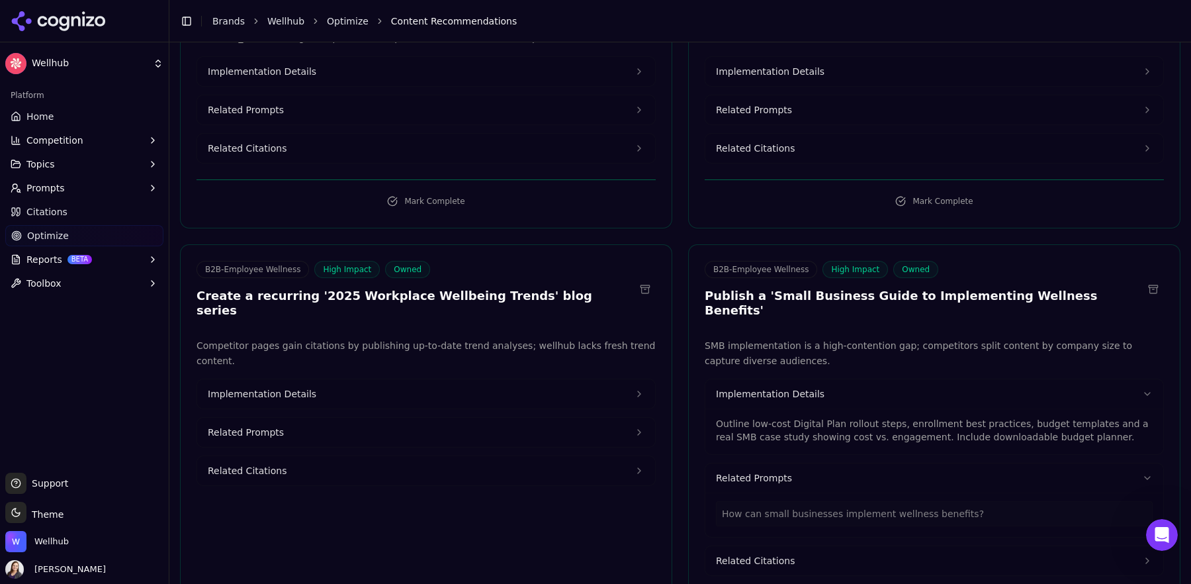
scroll to position [2674, 0]
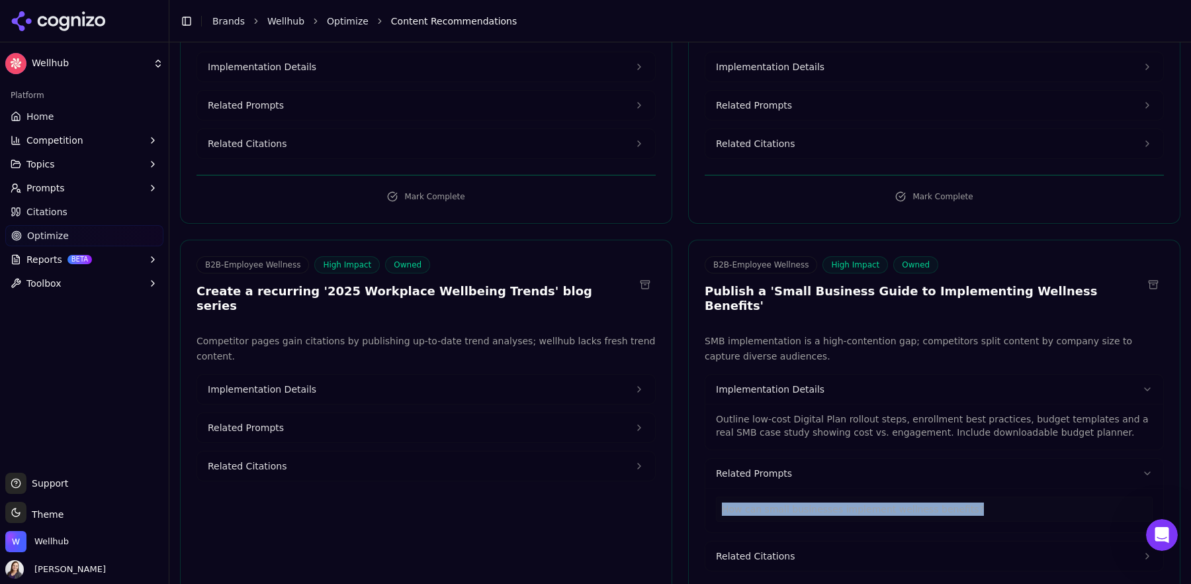
drag, startPoint x: 989, startPoint y: 432, endPoint x: 712, endPoint y: 430, distance: 276.7
click at [712, 467] on div "How can small businesses implement wellness benefits?" at bounding box center [935, 510] width 458 height 44
copy div "How can small businesses implement wellness benefits?"
click at [42, 186] on span "Prompts" at bounding box center [45, 187] width 38 height 13
click at [55, 193] on span "Prompts" at bounding box center [45, 187] width 38 height 13
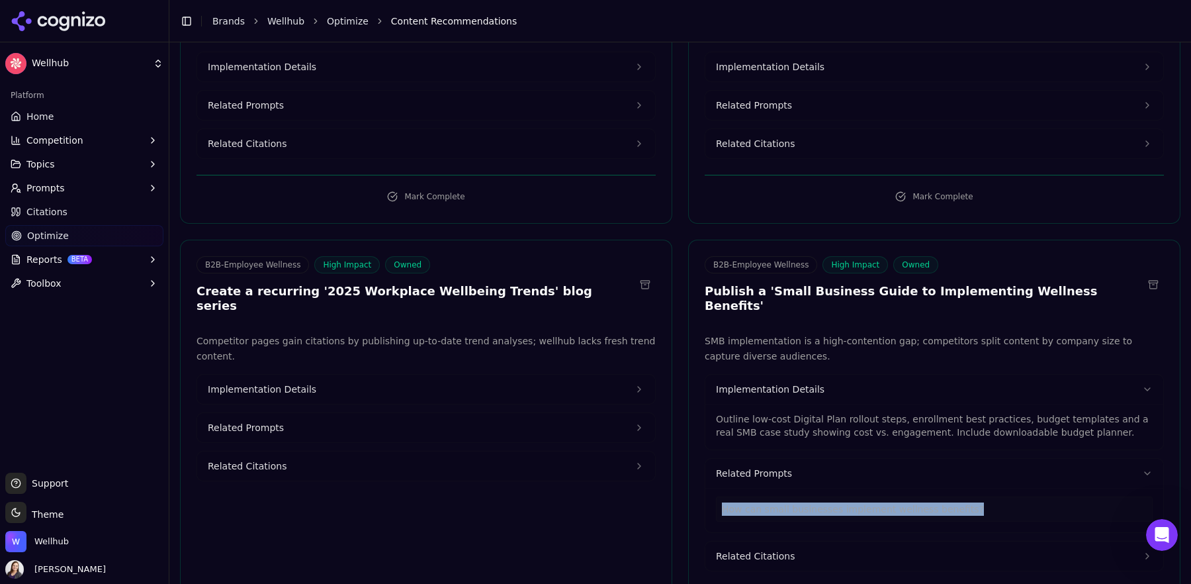
click at [55, 193] on span "Prompts" at bounding box center [45, 187] width 38 height 13
click at [48, 208] on span "Active" at bounding box center [84, 209] width 115 height 13
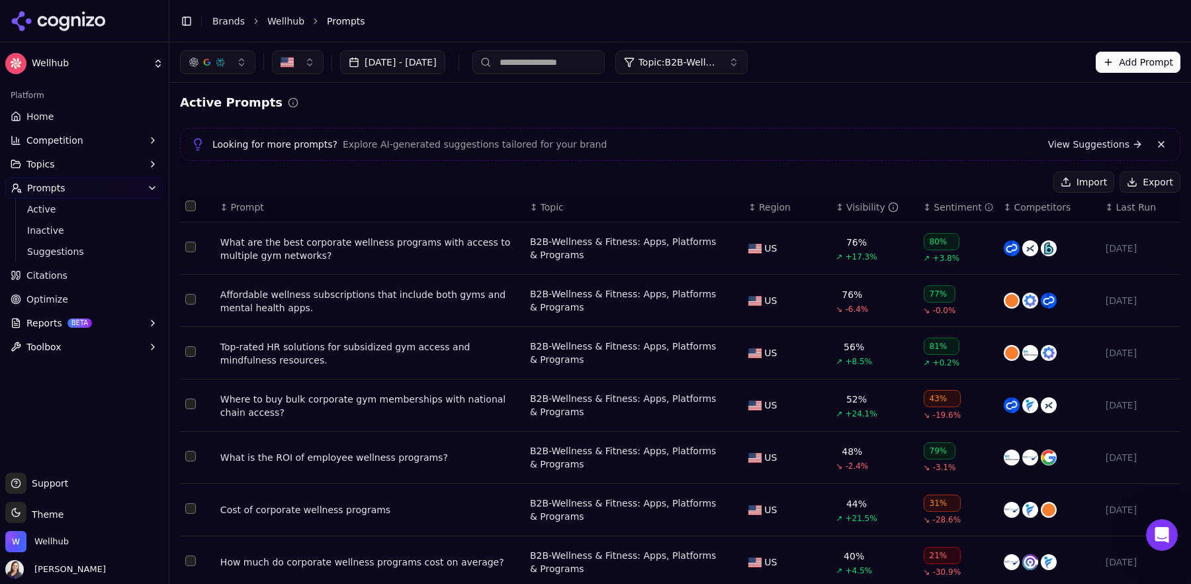
click at [952, 146] on button at bounding box center [1162, 144] width 16 height 16
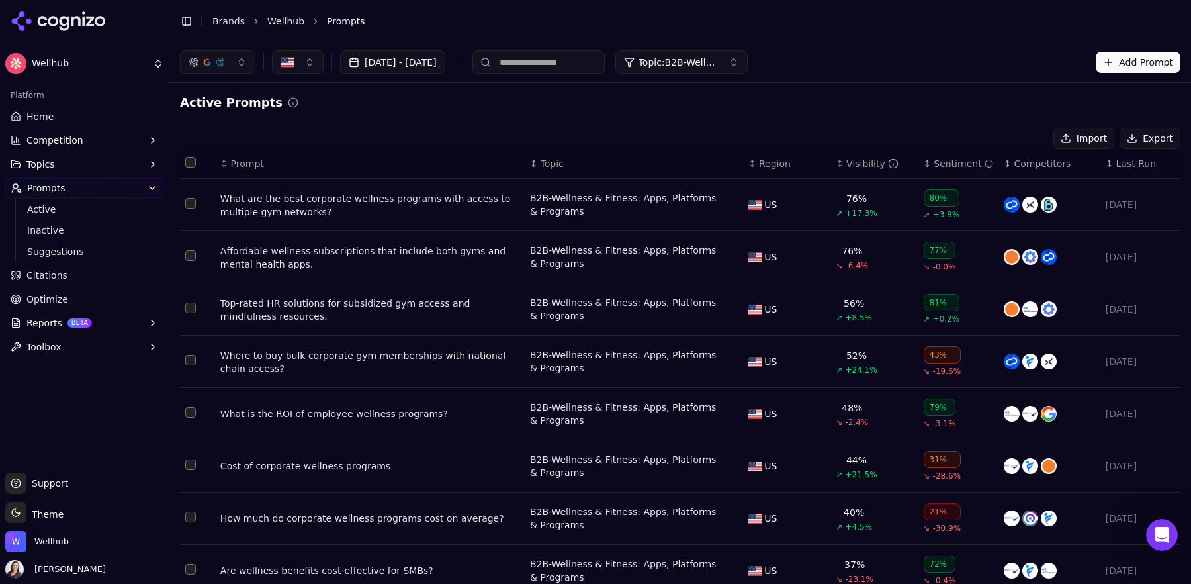
click at [556, 71] on input at bounding box center [539, 62] width 132 height 24
paste input "**********"
type input "**********"
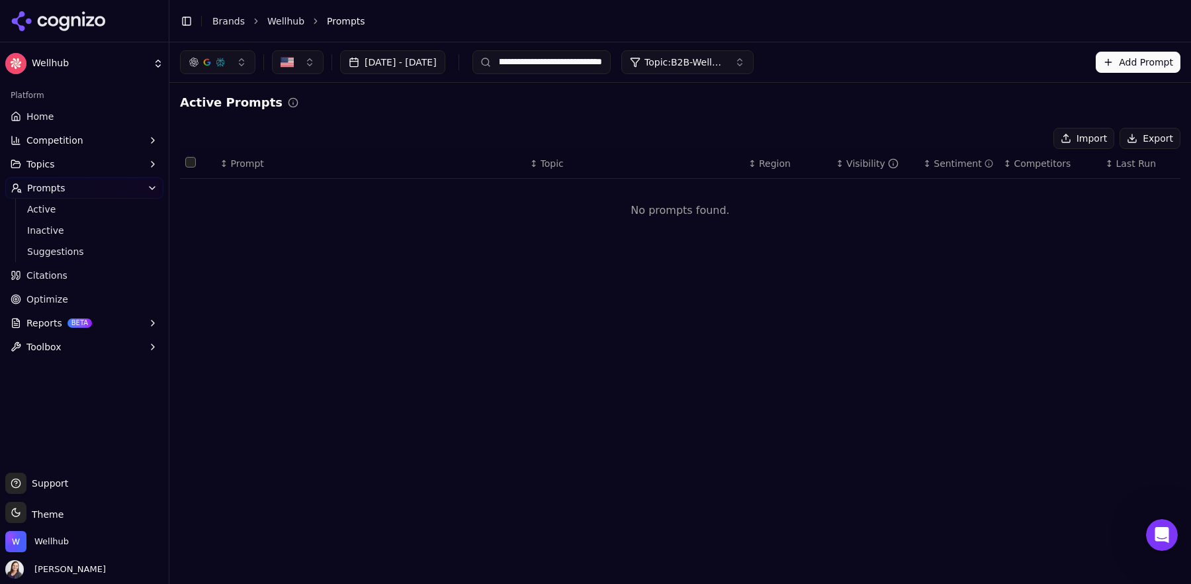
click at [567, 67] on input "**********" at bounding box center [542, 62] width 138 height 24
click at [692, 62] on div "Topic: B2B-Wellness & Fitness: Apps, Platforms & Programs" at bounding box center [677, 62] width 94 height 13
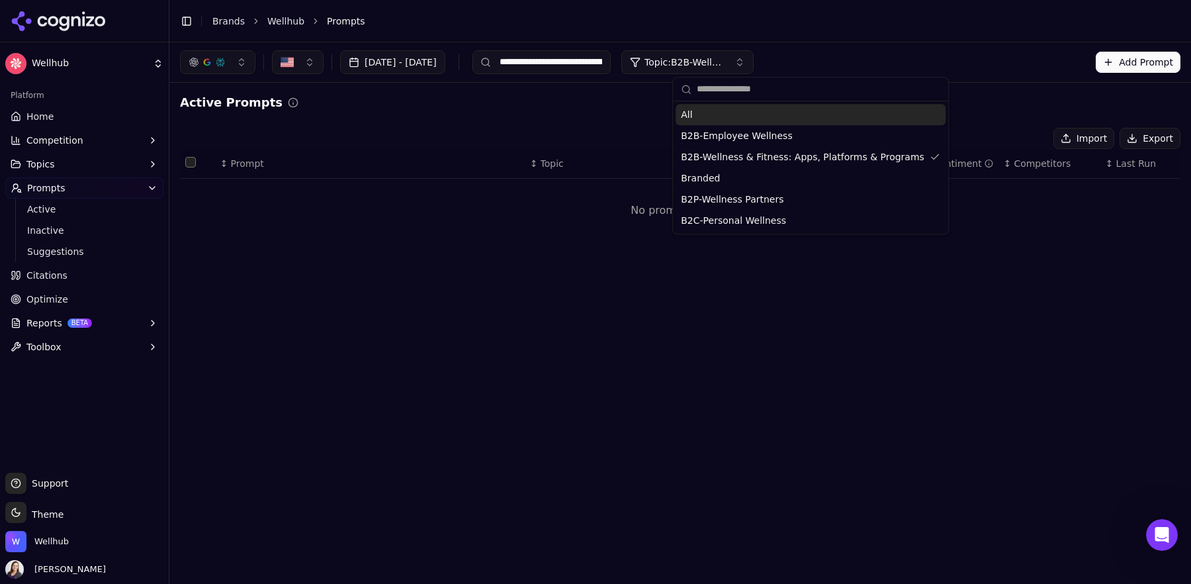
click at [714, 120] on div "All" at bounding box center [811, 114] width 270 height 21
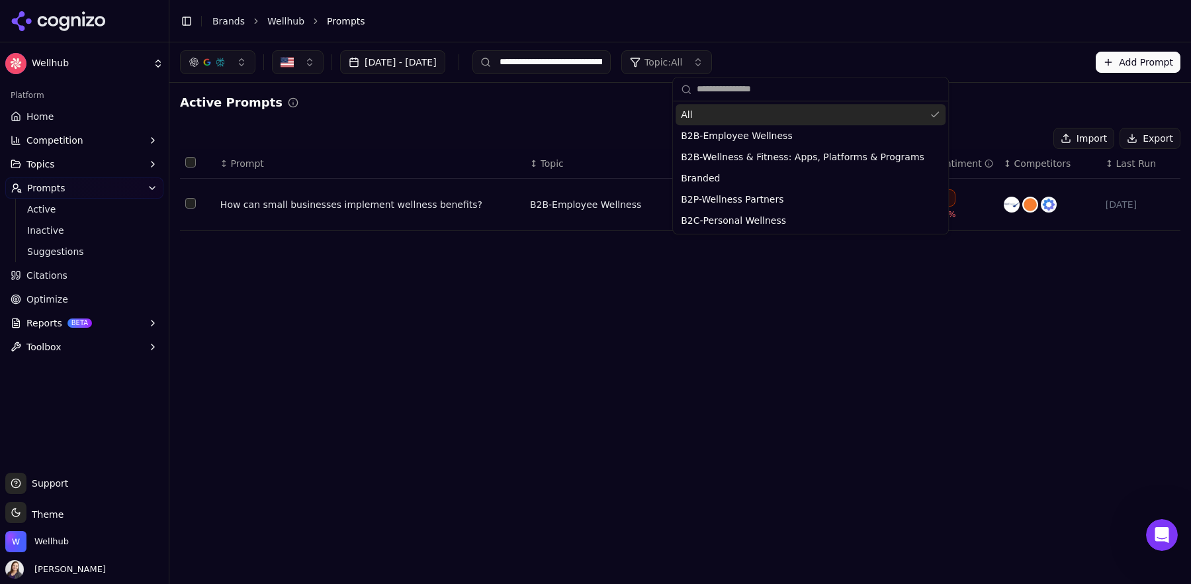
click at [513, 210] on div "How can small businesses implement wellness benefits?" at bounding box center [369, 204] width 299 height 13
